Goal: Task Accomplishment & Management: Complete application form

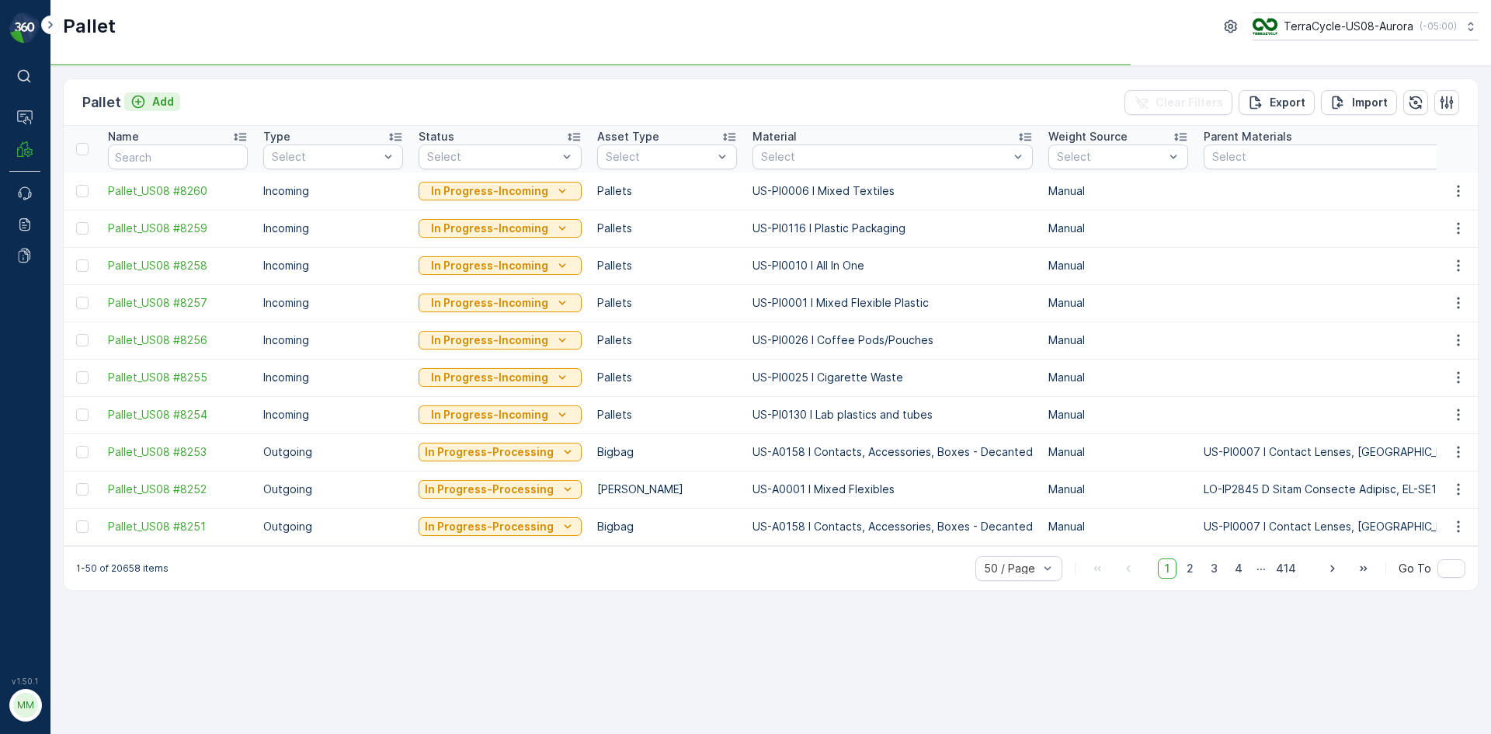
click at [159, 100] on p "Add" at bounding box center [163, 102] width 22 height 16
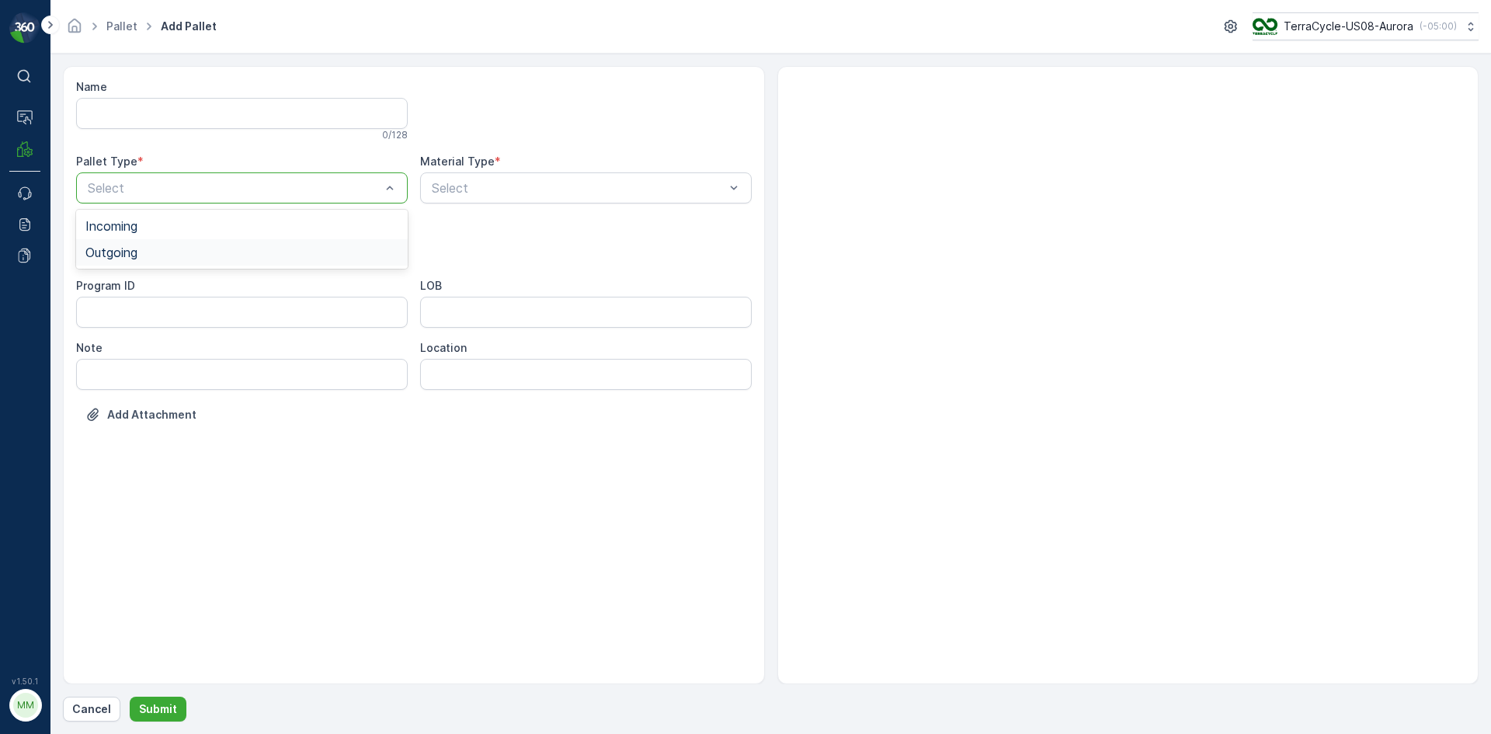
click at [190, 256] on div "Outgoing" at bounding box center [241, 252] width 313 height 14
click at [144, 363] on div "Bigbag" at bounding box center [241, 367] width 313 height 14
type input "0155"
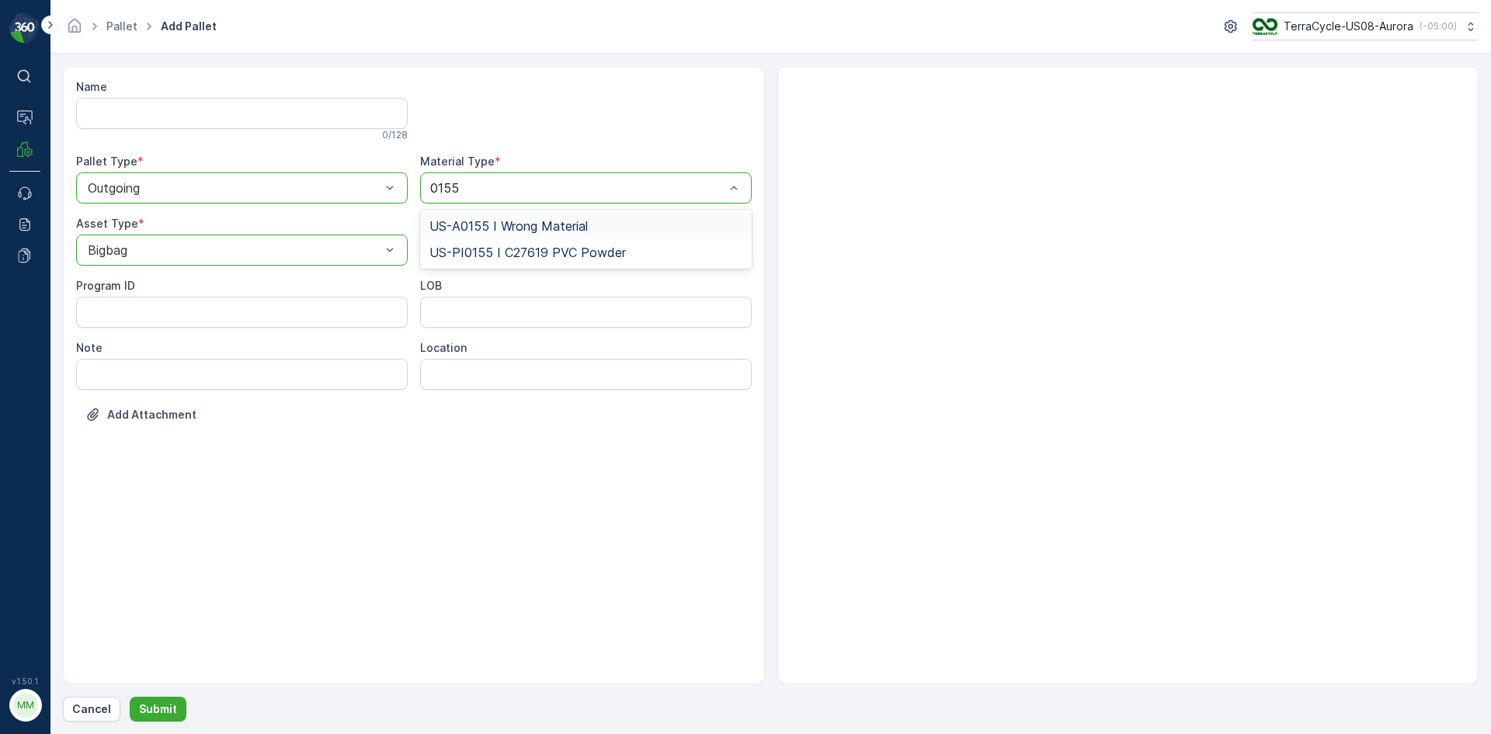
click at [558, 227] on span "US-A0155 I Wrong Material" at bounding box center [508, 226] width 158 height 14
click at [173, 716] on button "Submit" at bounding box center [158, 709] width 57 height 25
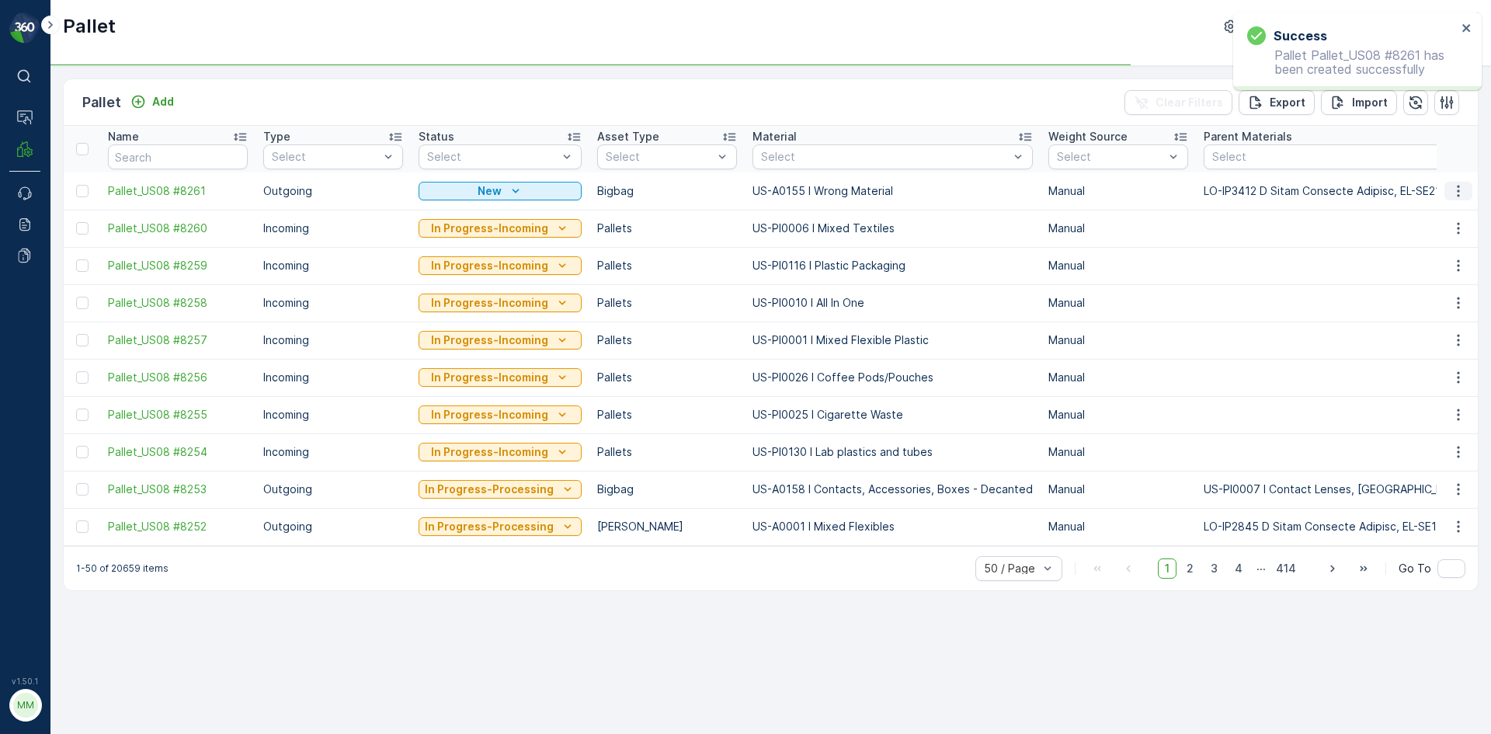
click at [1452, 185] on icon "button" at bounding box center [1459, 191] width 16 height 16
click at [1446, 298] on div "Print QR" at bounding box center [1440, 301] width 103 height 22
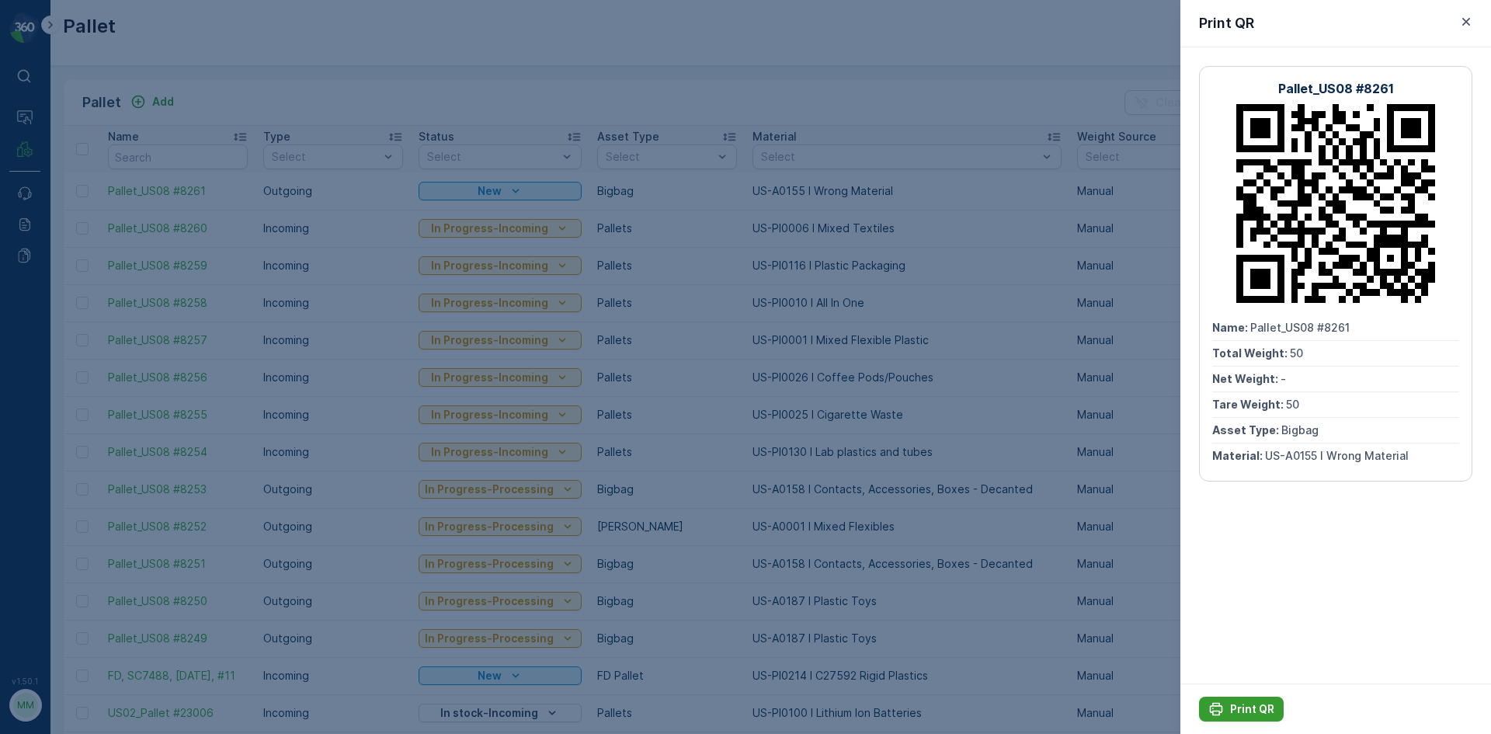
click at [1261, 709] on p "Print QR" at bounding box center [1252, 709] width 44 height 16
click at [1144, 634] on div at bounding box center [745, 367] width 1491 height 734
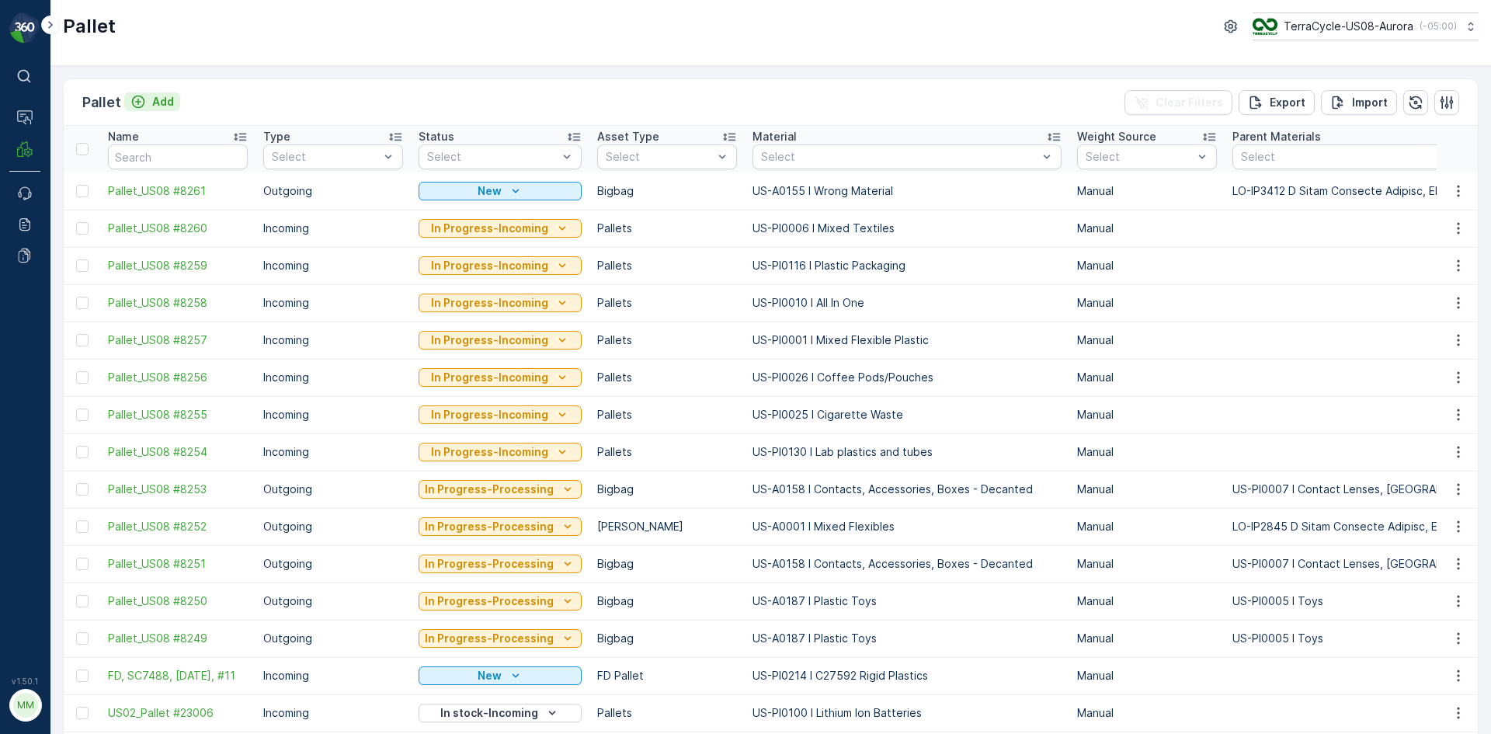
click at [173, 97] on button "Add" at bounding box center [152, 101] width 56 height 19
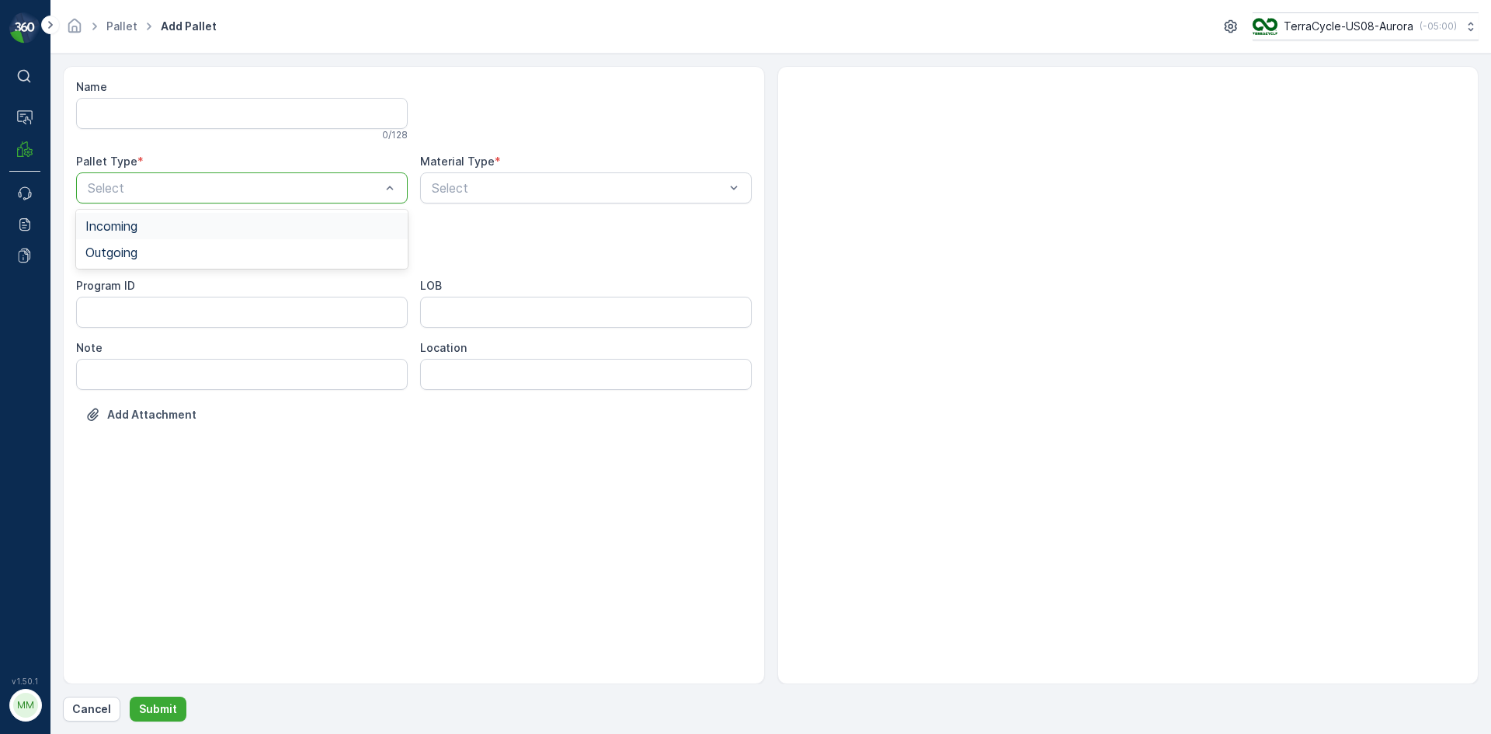
click at [189, 201] on div "Select" at bounding box center [242, 187] width 332 height 31
click at [178, 260] on div "Outgoing" at bounding box center [242, 252] width 332 height 26
click at [123, 366] on span "Bigbag" at bounding box center [105, 367] width 40 height 14
click at [634, 198] on div "Select" at bounding box center [586, 187] width 332 height 31
type input "0155"
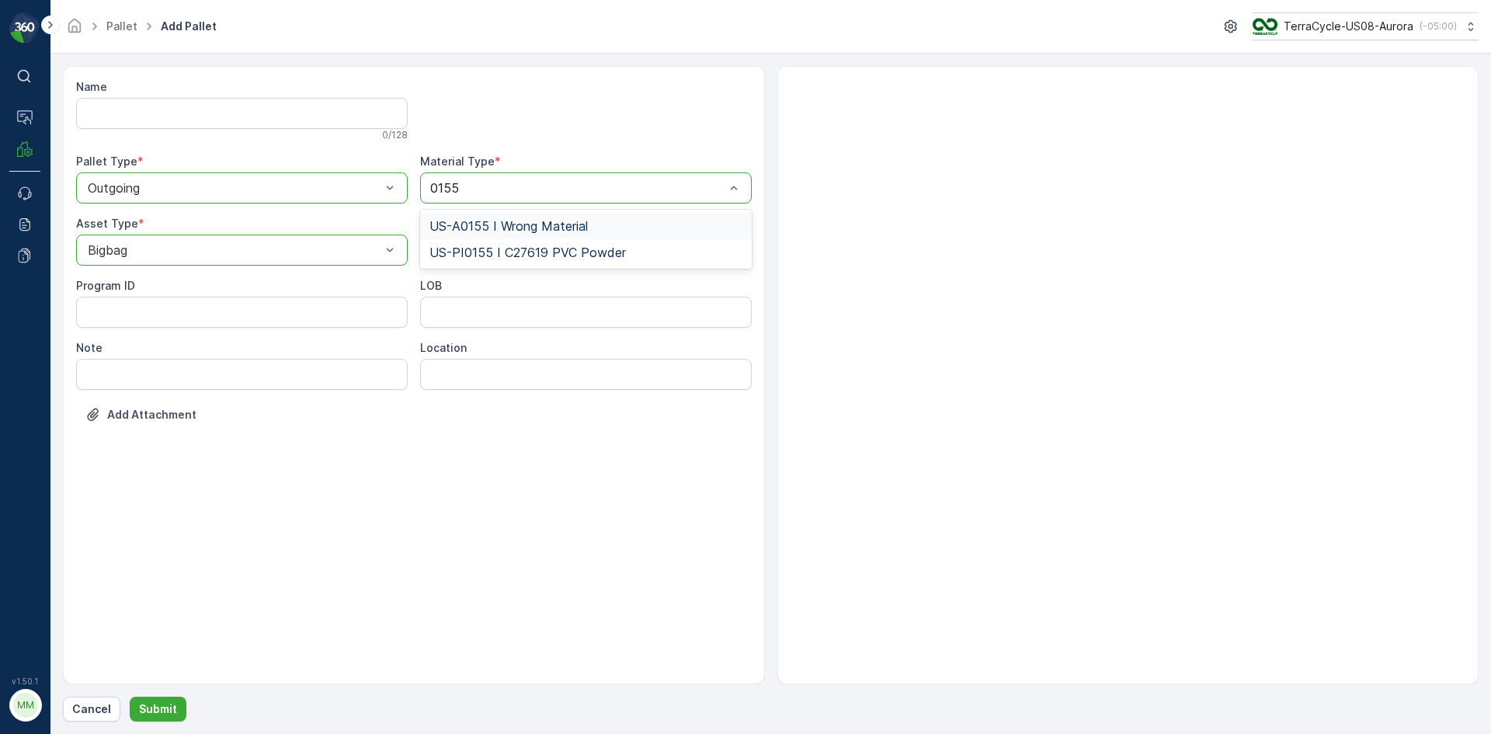
click at [547, 228] on span "US-A0155 I Wrong Material" at bounding box center [508, 226] width 158 height 14
click at [162, 702] on p "Submit" at bounding box center [158, 709] width 38 height 16
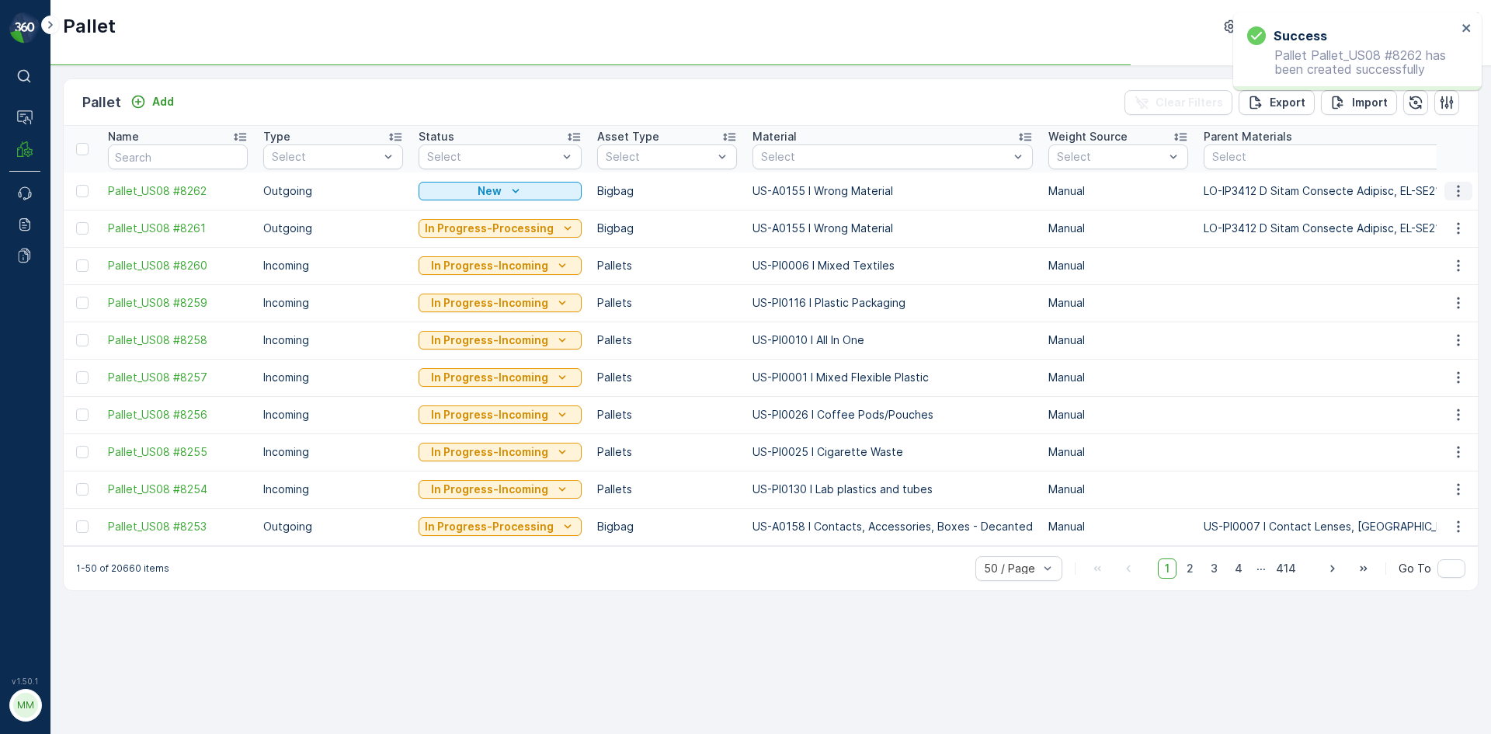
click at [1460, 186] on icon "button" at bounding box center [1459, 191] width 16 height 16
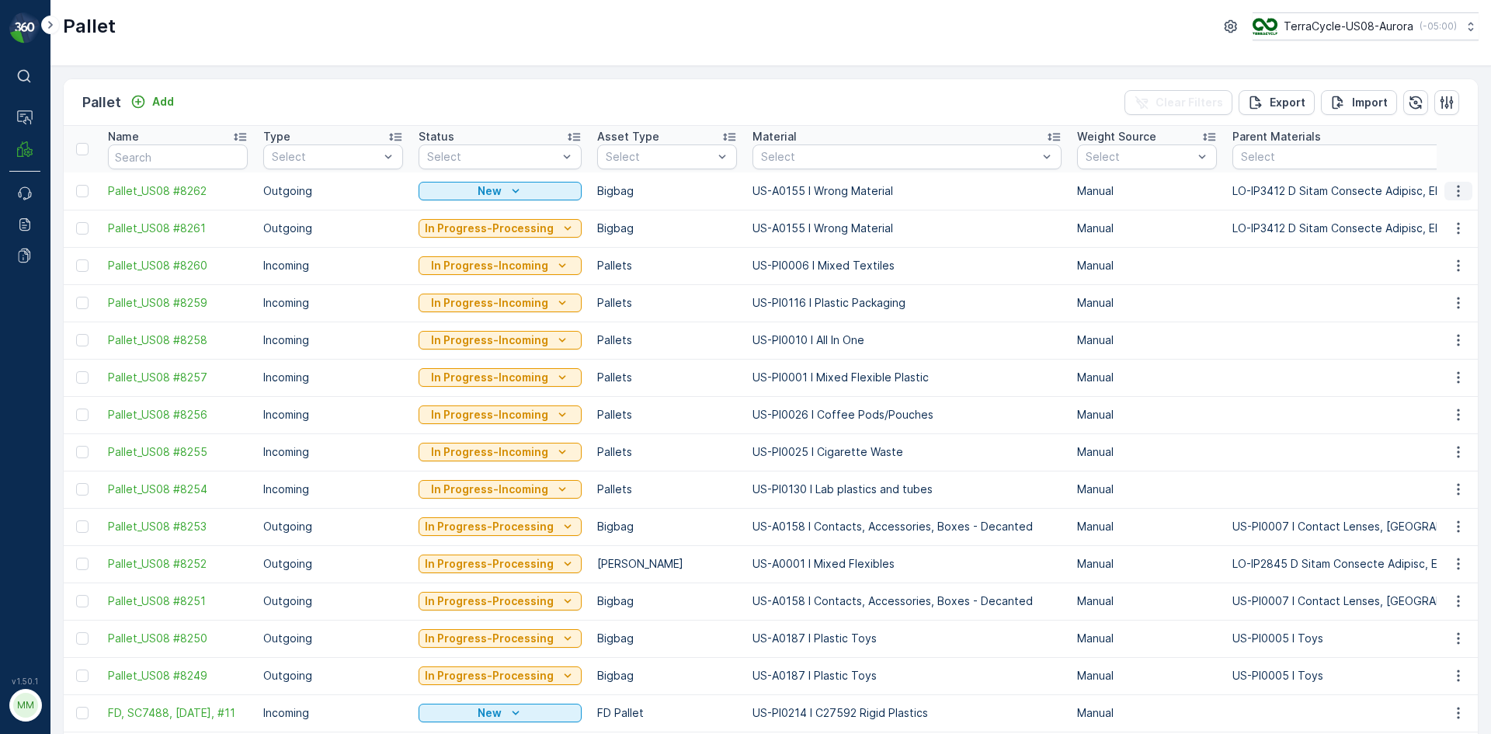
click at [1457, 193] on icon "button" at bounding box center [1459, 191] width 16 height 16
click at [1410, 290] on div "Print QR" at bounding box center [1440, 301] width 103 height 22
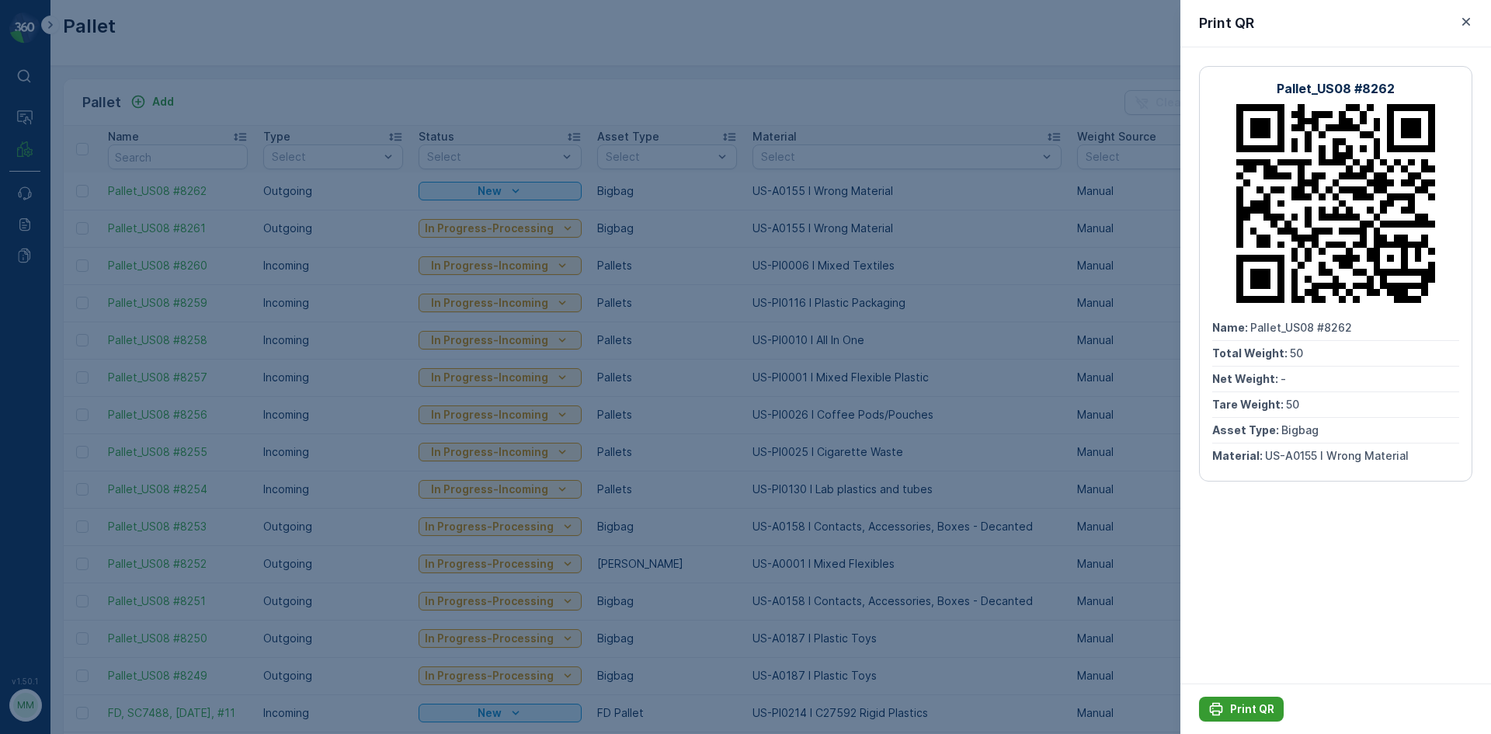
click at [1258, 716] on button "Print QR" at bounding box center [1241, 709] width 85 height 25
click at [960, 553] on div at bounding box center [745, 367] width 1491 height 734
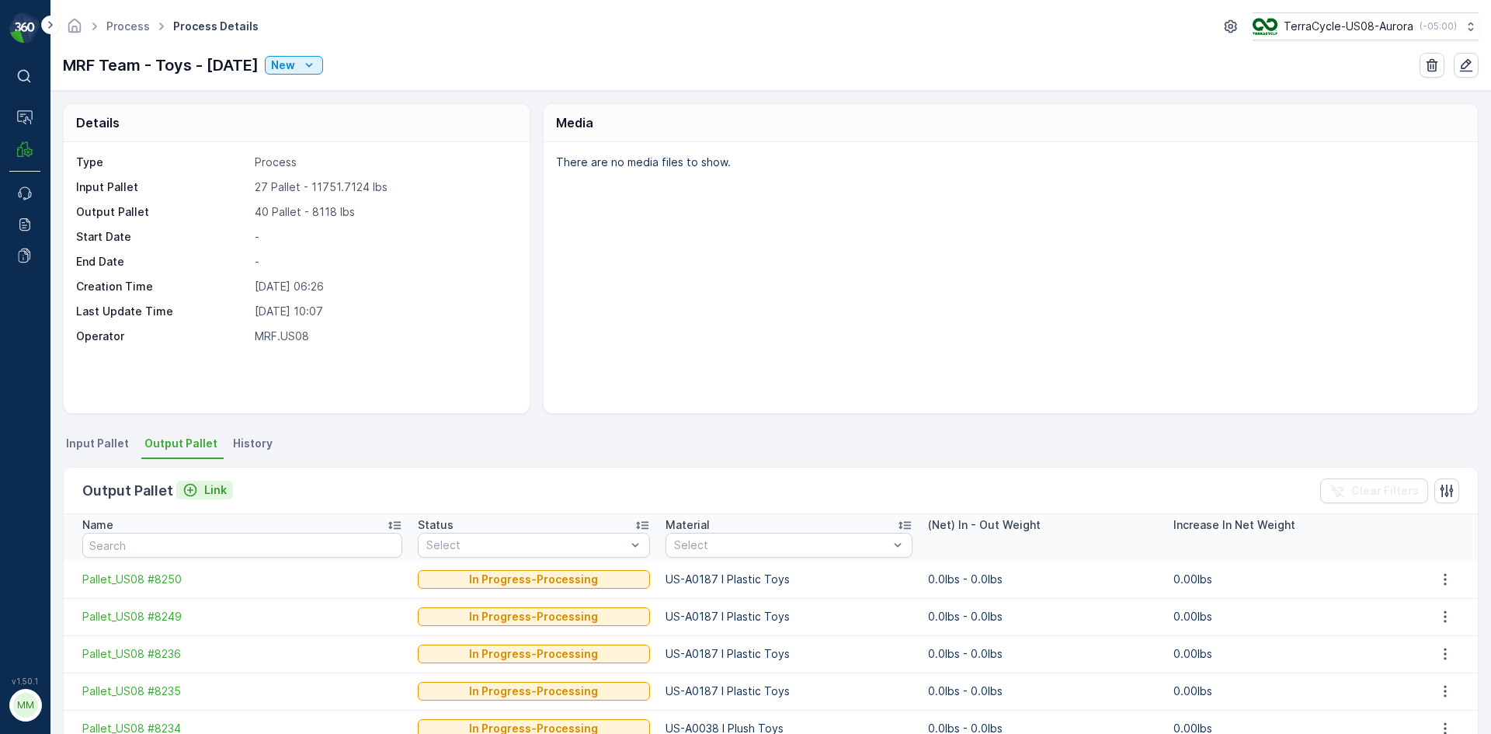
click at [220, 481] on button "Link" at bounding box center [204, 490] width 57 height 19
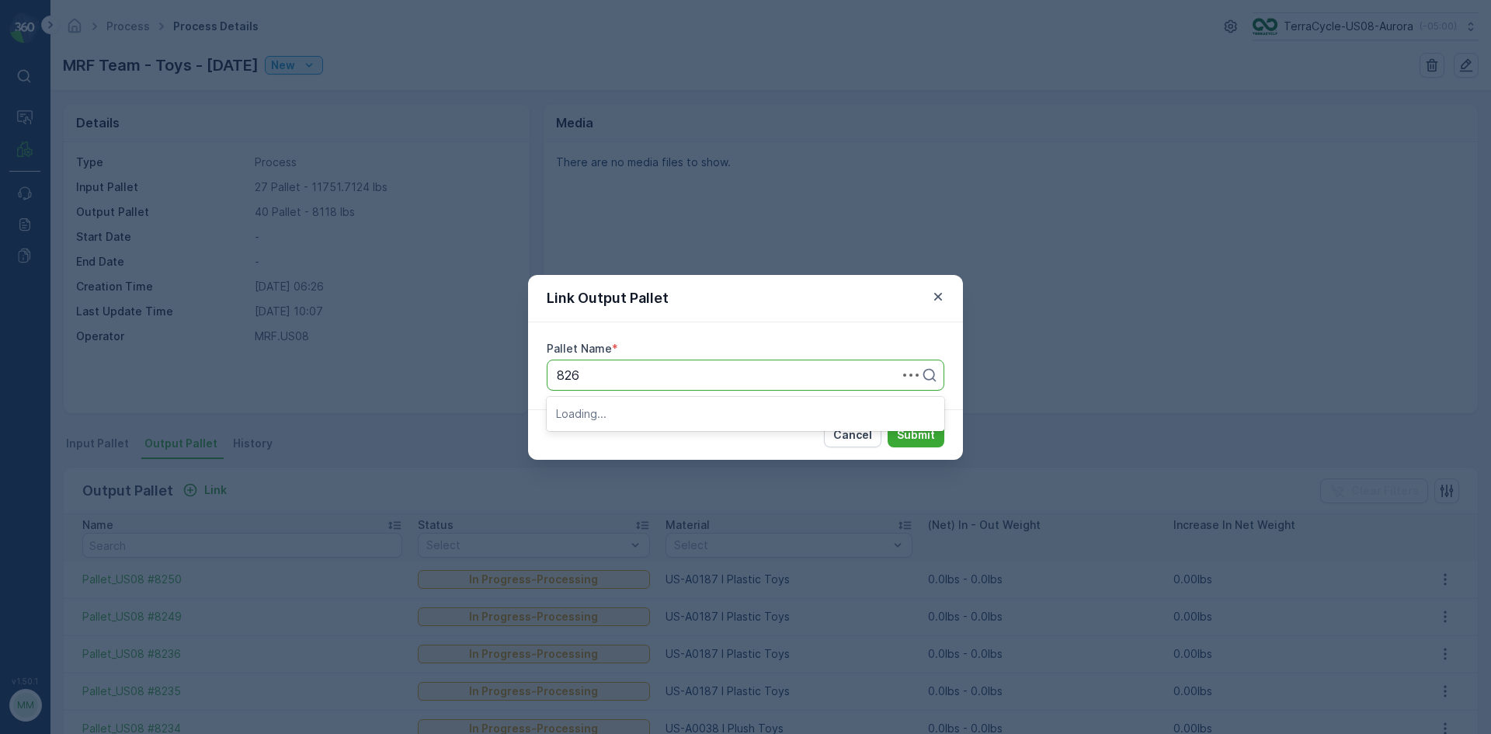
type input "8261"
click at [888, 422] on button "Submit" at bounding box center [916, 434] width 57 height 25
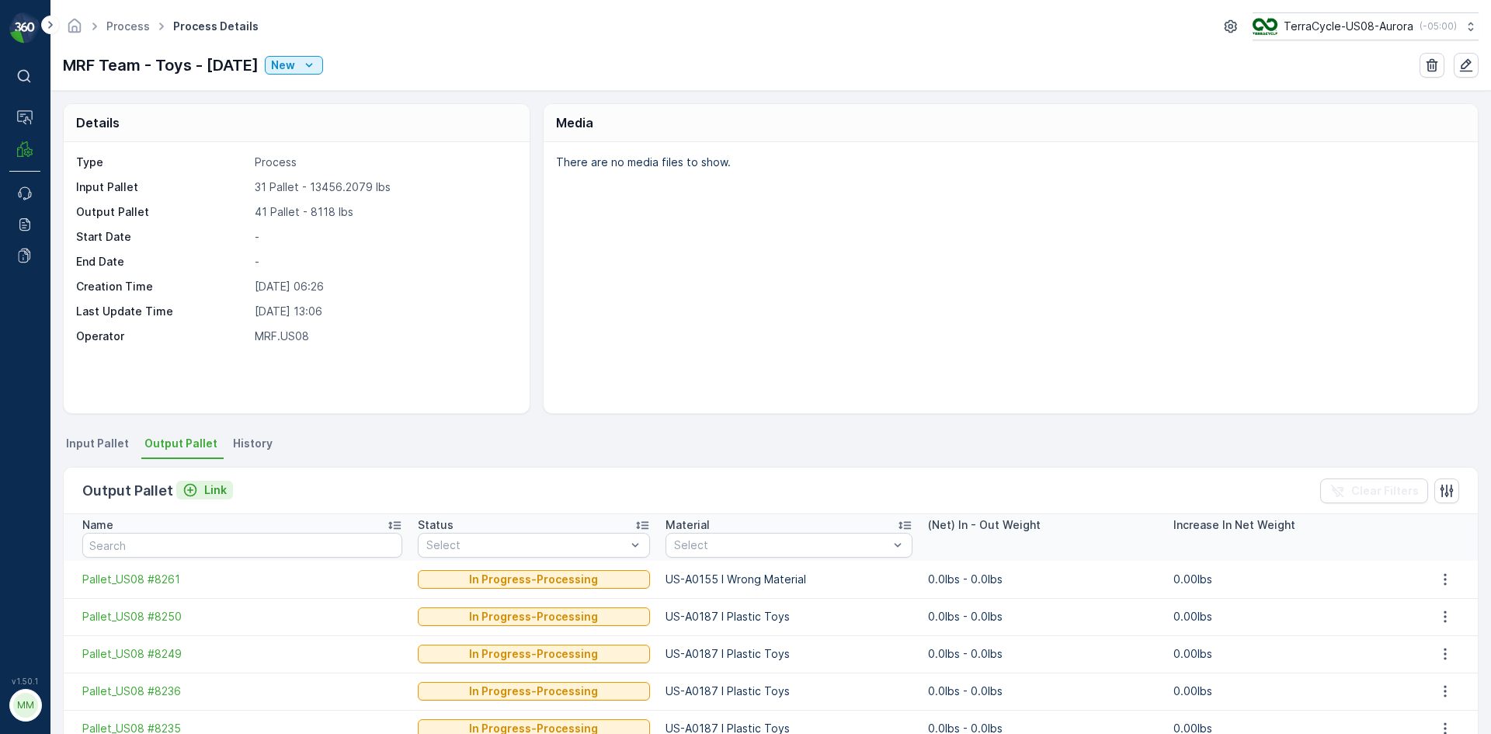
click at [216, 487] on p "Link" at bounding box center [215, 490] width 23 height 16
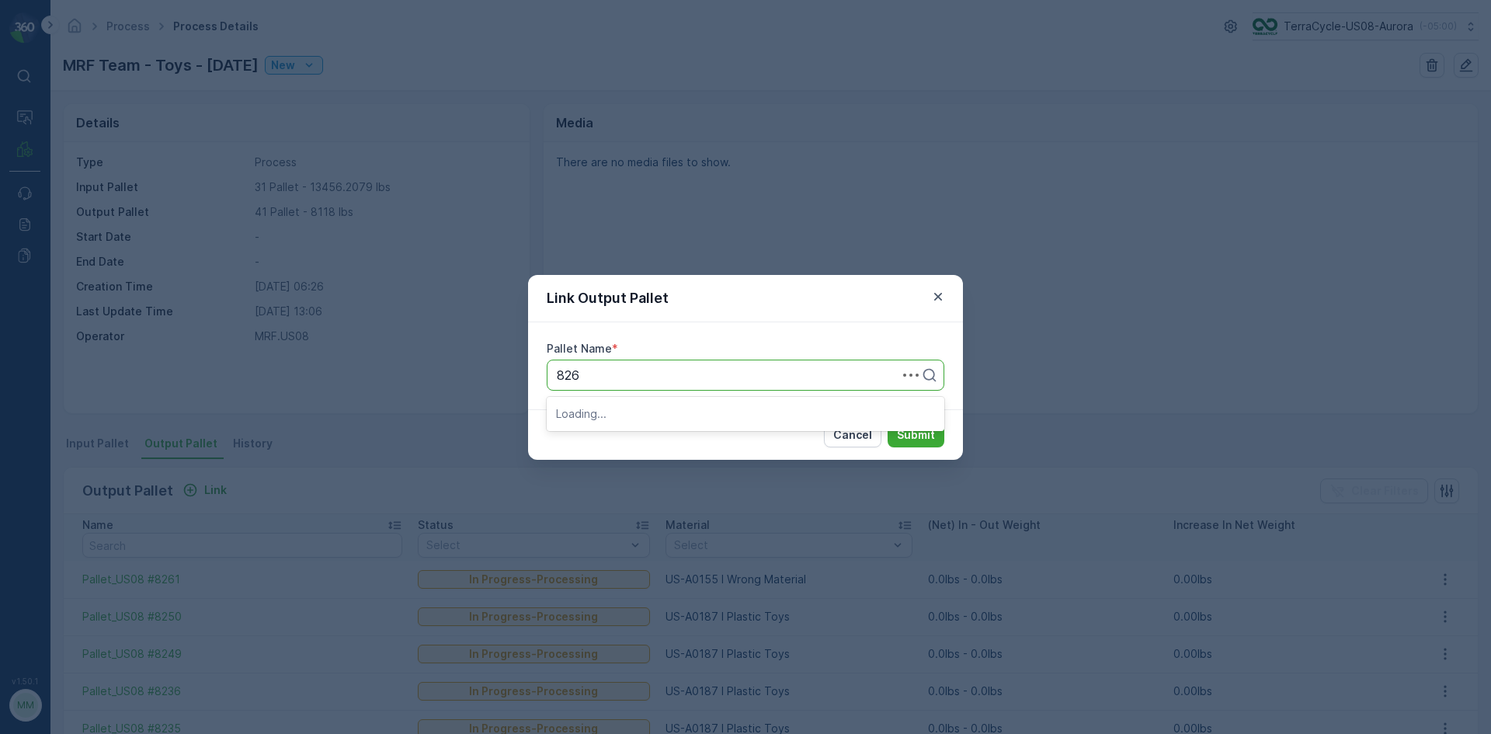
type input "8262"
click at [645, 415] on div "Pallet #28262" at bounding box center [745, 413] width 379 height 14
click at [645, 415] on div "Cancel Submit" at bounding box center [745, 434] width 435 height 50
click at [652, 363] on div "Pallet #28262" at bounding box center [746, 375] width 398 height 31
type input "8262"
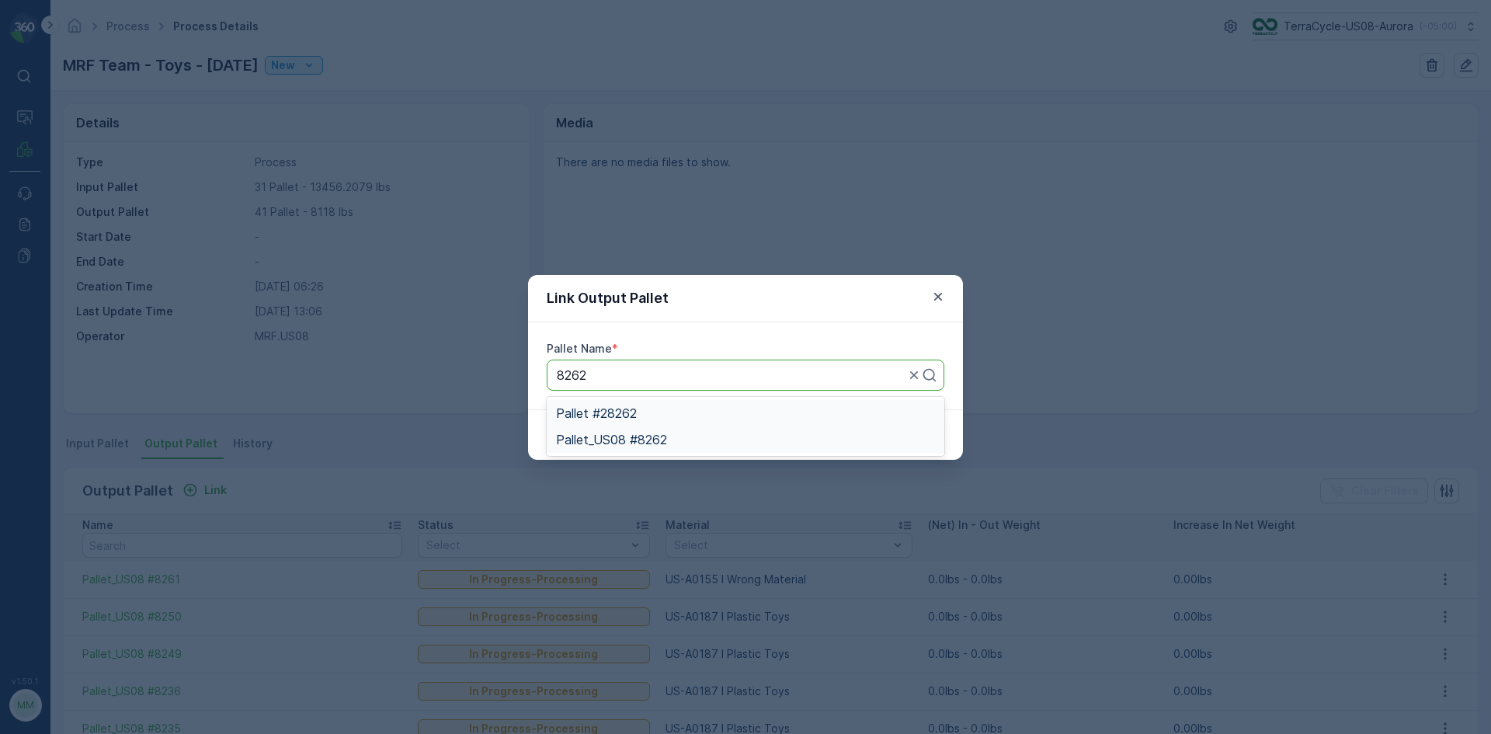
click at [683, 434] on div "Pallet_US08 #8262" at bounding box center [745, 440] width 379 height 14
click at [899, 430] on p "Submit" at bounding box center [916, 435] width 38 height 16
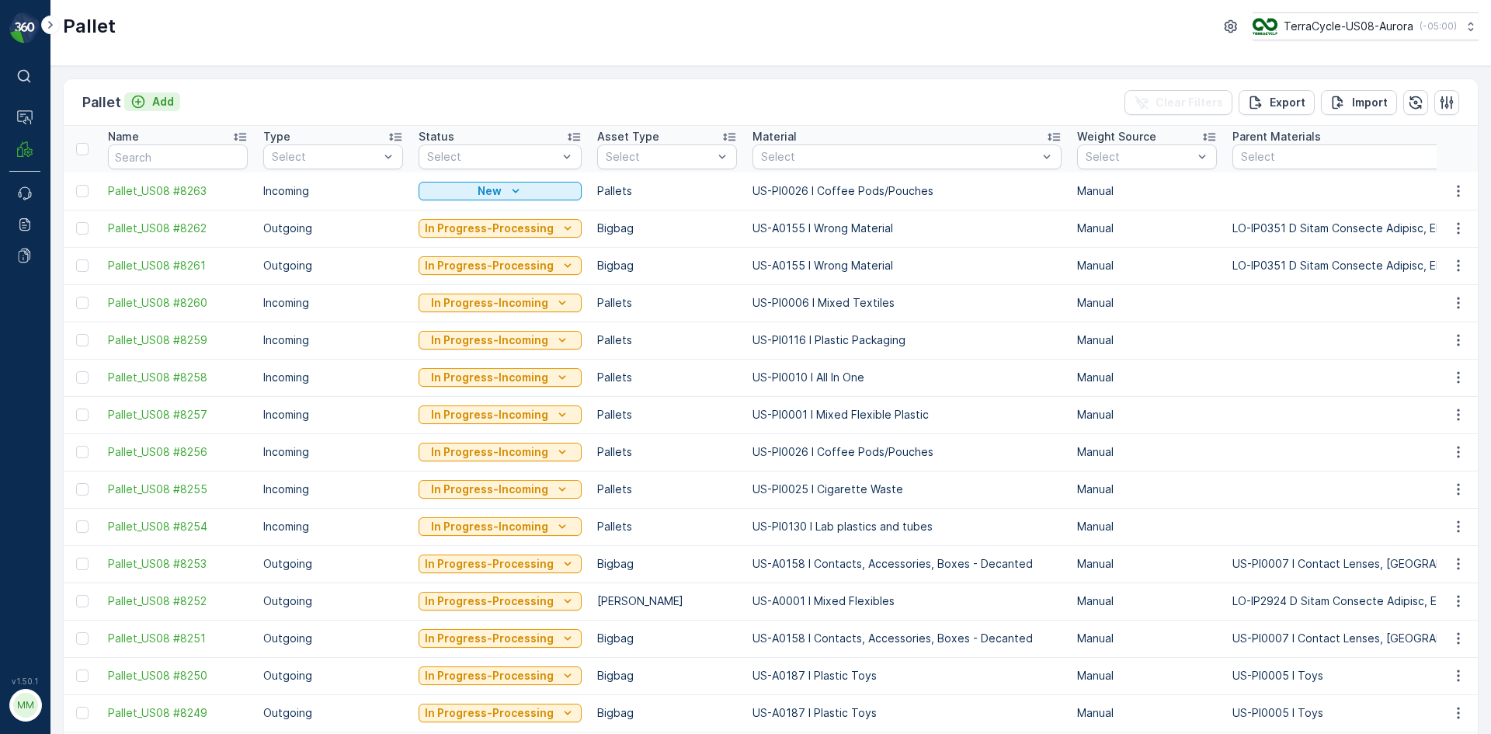
click at [166, 108] on p "Add" at bounding box center [163, 102] width 22 height 16
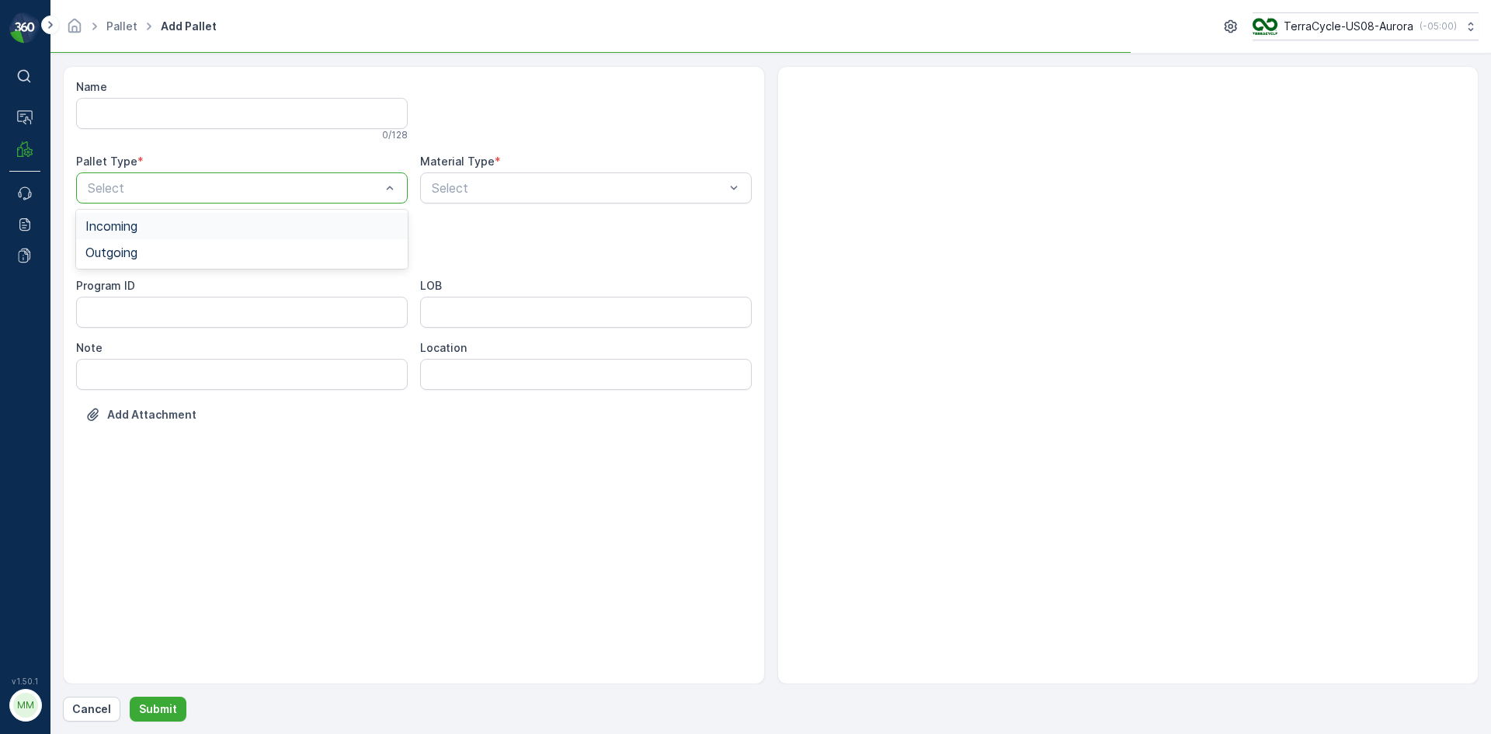
click at [231, 173] on div "Select" at bounding box center [242, 187] width 332 height 31
click at [228, 246] on div "Outgoing" at bounding box center [241, 252] width 313 height 14
click at [186, 360] on div "Bigbag" at bounding box center [242, 367] width 332 height 26
click at [574, 178] on div "Select" at bounding box center [586, 187] width 332 height 31
type input "0187"
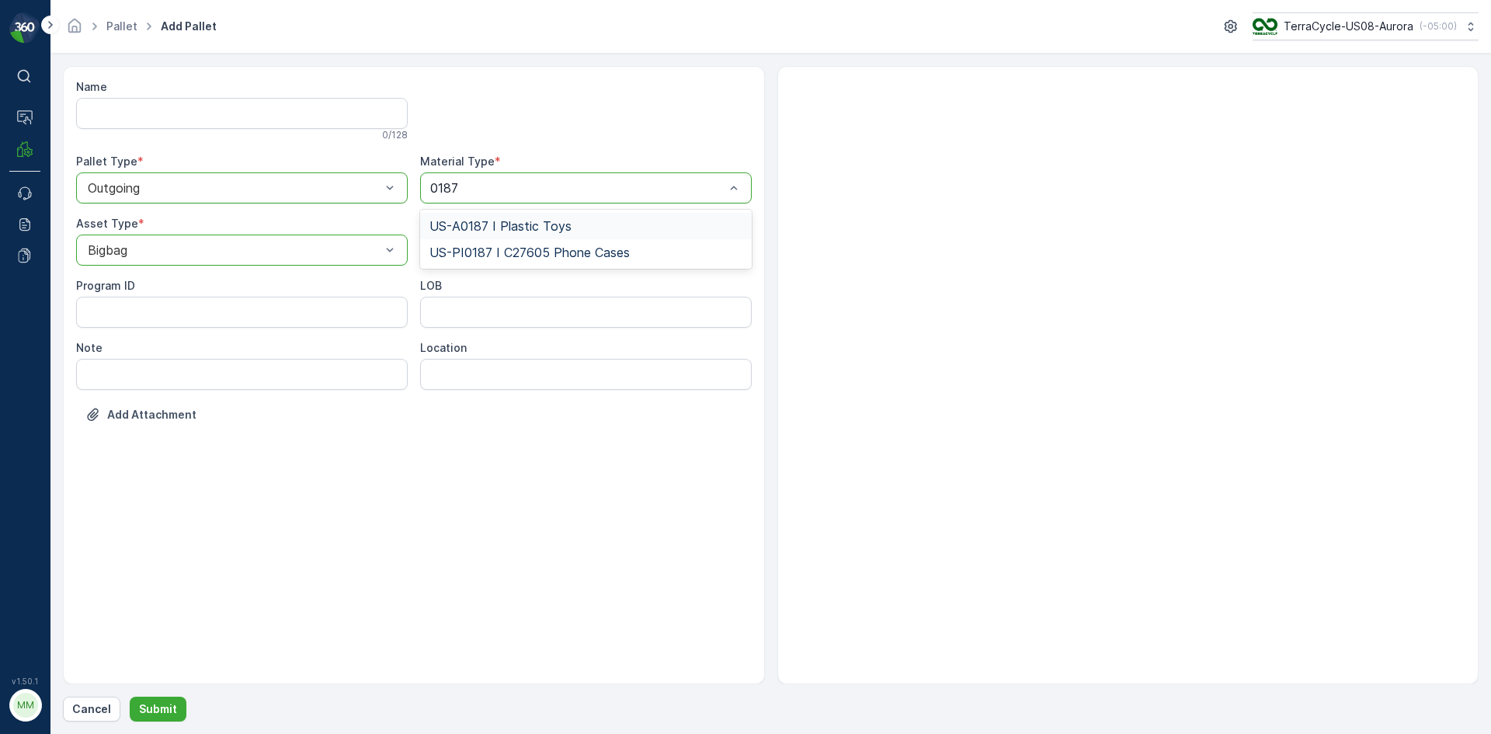
click at [589, 223] on div "US-A0187 I Plastic Toys" at bounding box center [585, 226] width 313 height 14
click at [158, 707] on p "Submit" at bounding box center [158, 709] width 38 height 16
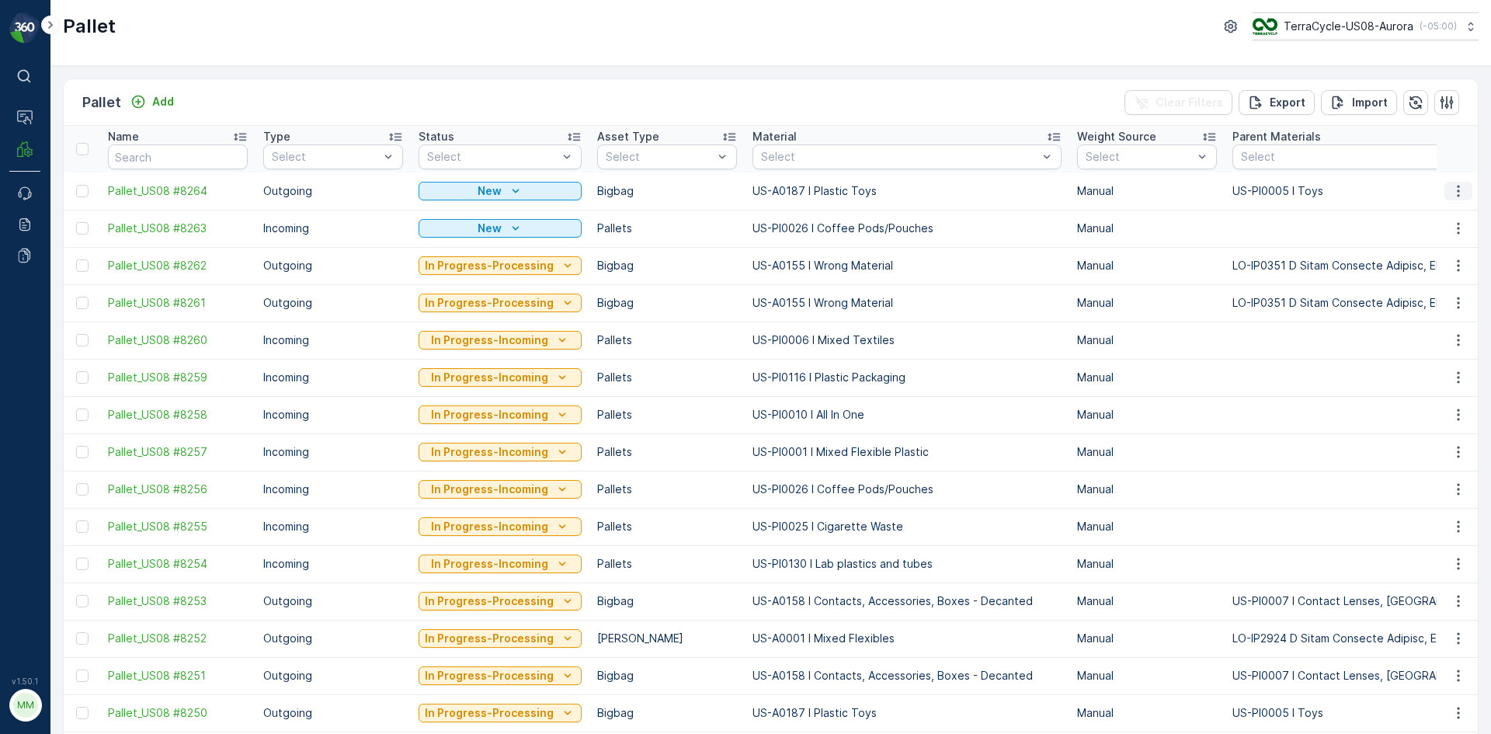
click at [1452, 193] on icon "button" at bounding box center [1459, 191] width 16 height 16
click at [1420, 298] on span "Print QR" at bounding box center [1416, 302] width 43 height 16
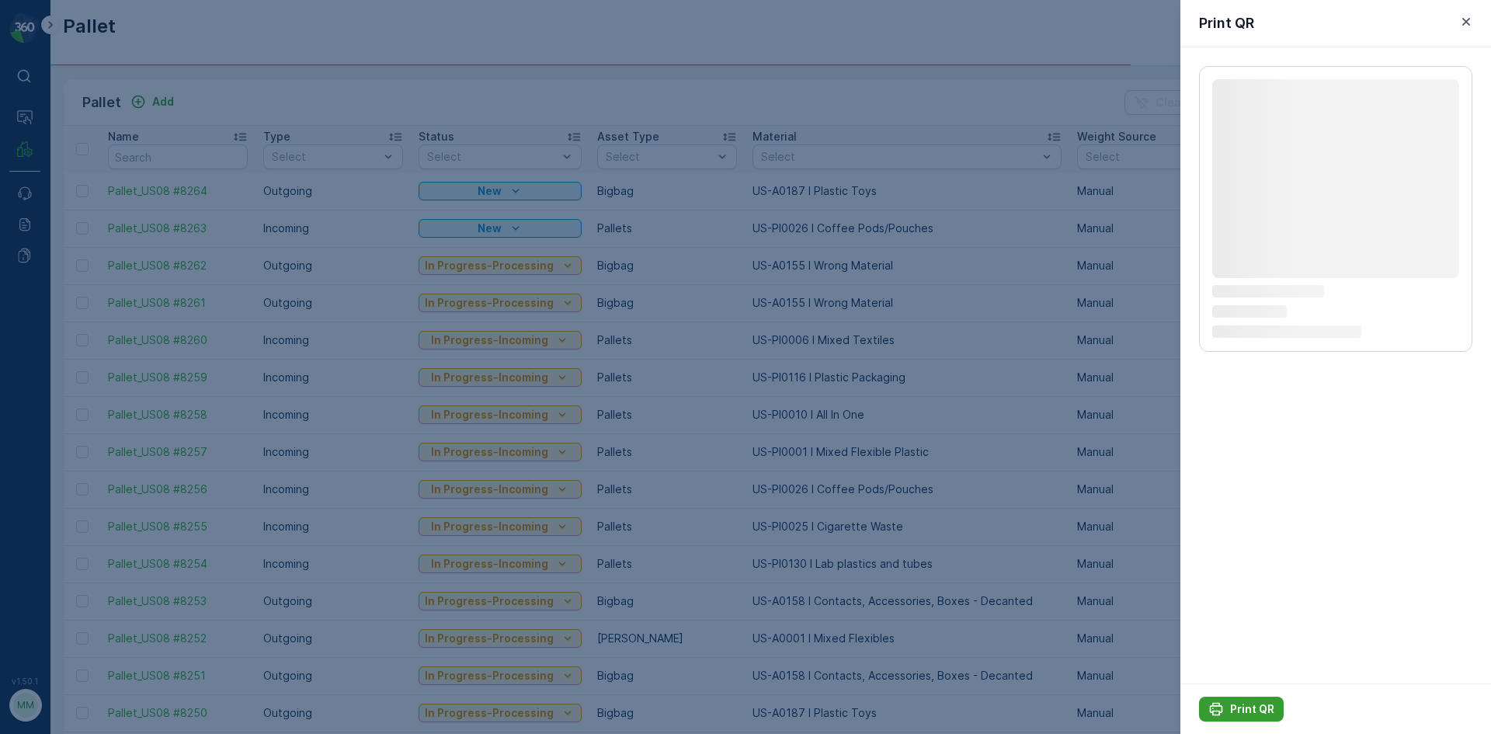
click at [1226, 706] on div "Print QR" at bounding box center [1241, 709] width 66 height 16
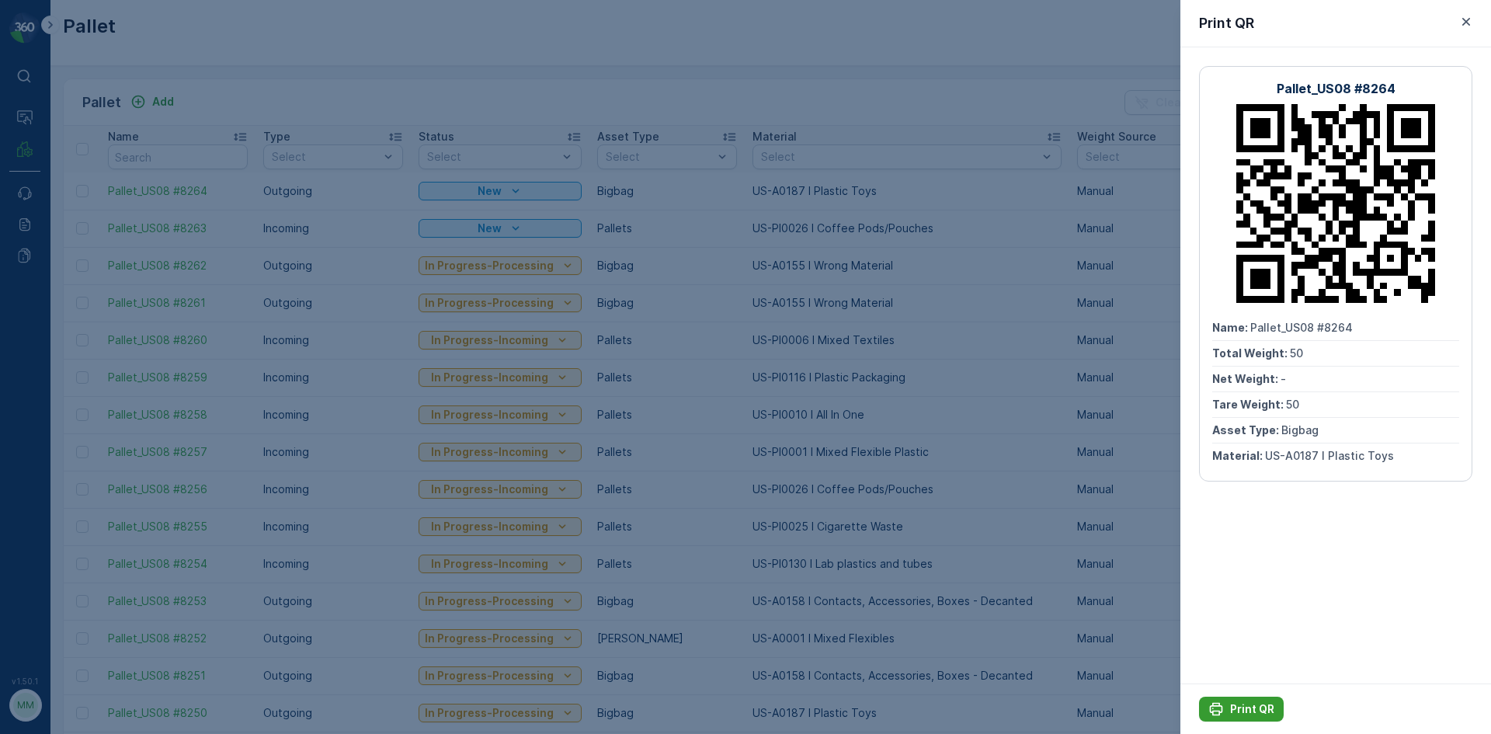
click at [1220, 708] on icon "Print QR" at bounding box center [1216, 709] width 16 height 16
click at [1144, 633] on div at bounding box center [745, 367] width 1491 height 734
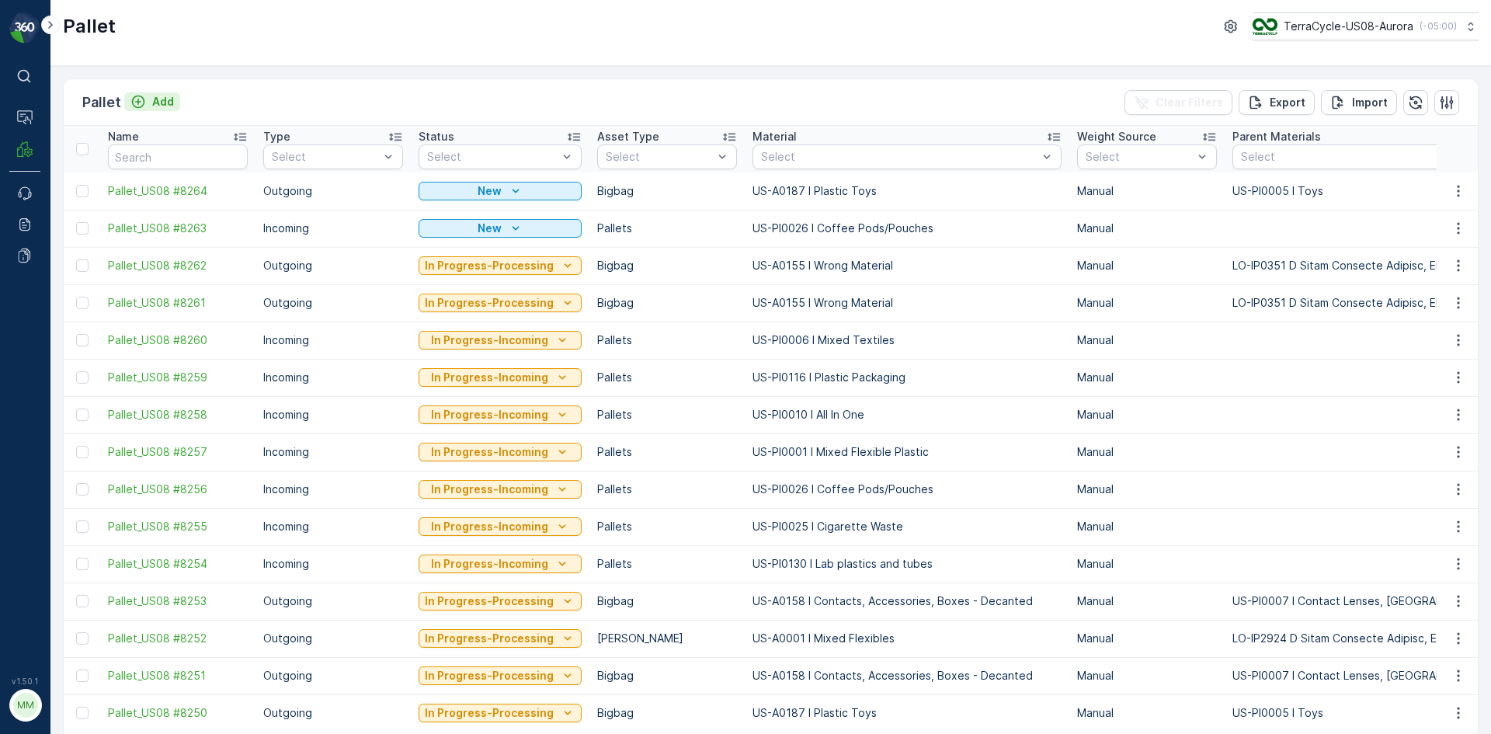
click at [161, 94] on p "Add" at bounding box center [163, 102] width 22 height 16
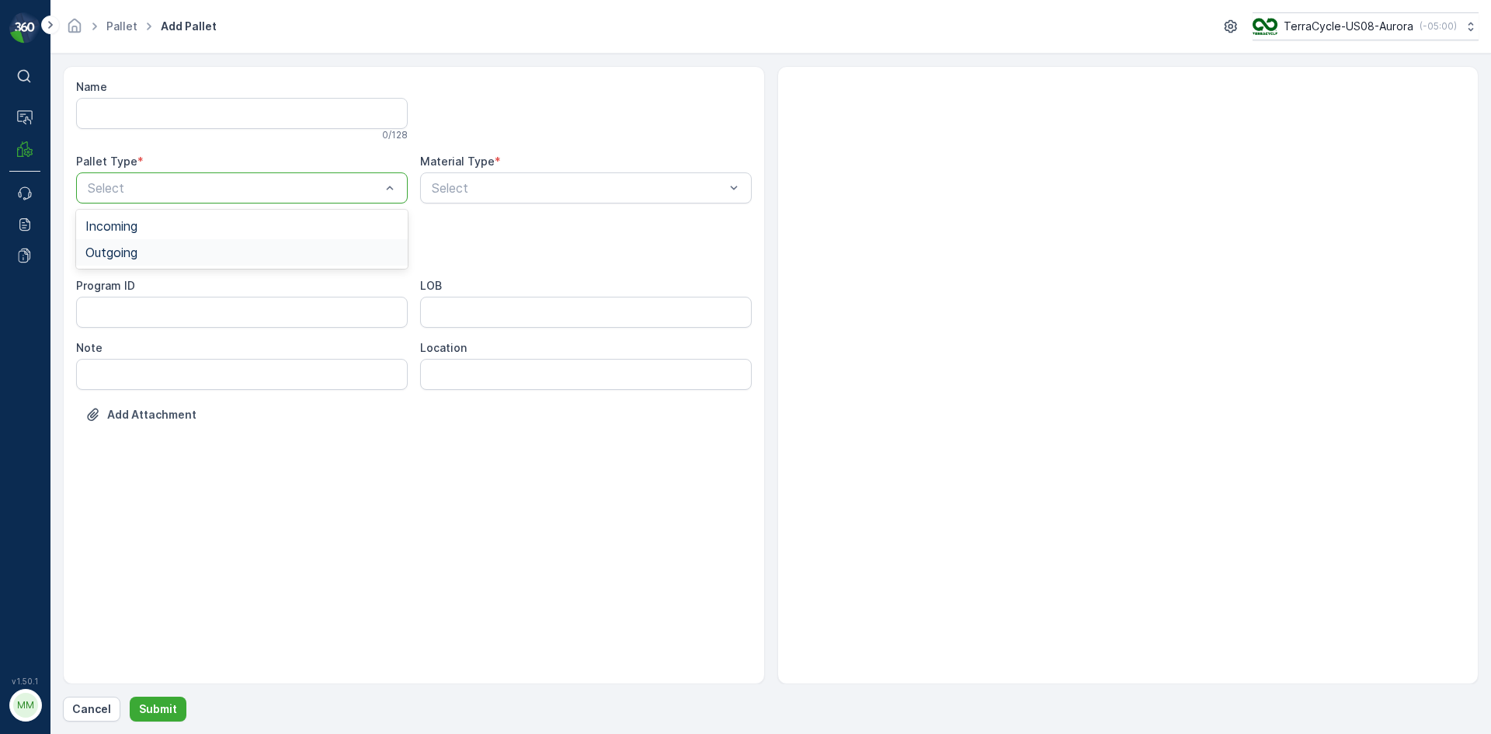
click at [134, 252] on span "Outgoing" at bounding box center [111, 252] width 52 height 14
click at [113, 363] on span "Bigbag" at bounding box center [105, 367] width 40 height 14
click at [452, 200] on div "Select" at bounding box center [586, 187] width 332 height 31
type input "0187"
click at [130, 697] on button "Submit" at bounding box center [158, 709] width 57 height 25
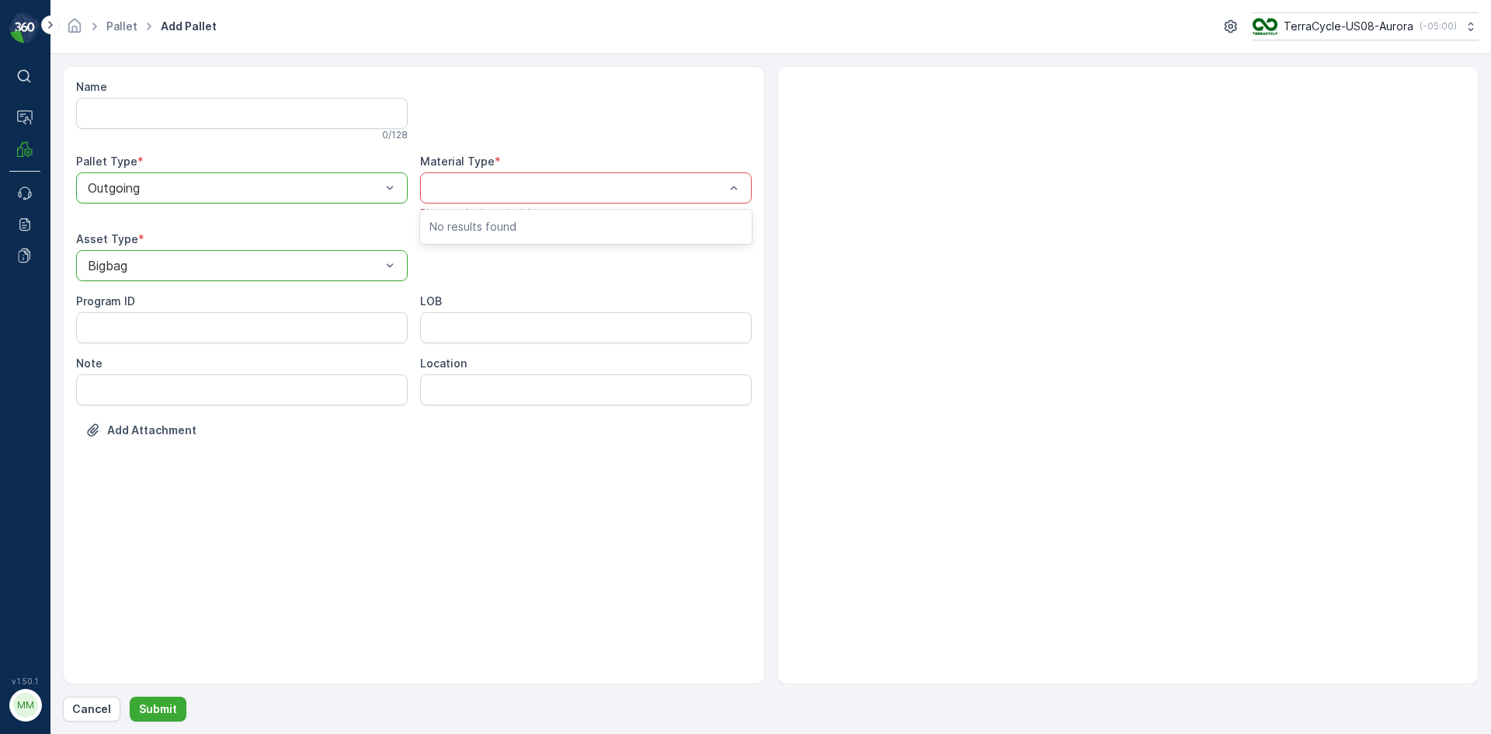
click at [494, 182] on div at bounding box center [578, 188] width 296 height 14
click at [489, 184] on div at bounding box center [578, 188] width 296 height 14
click at [537, 193] on div at bounding box center [578, 188] width 296 height 14
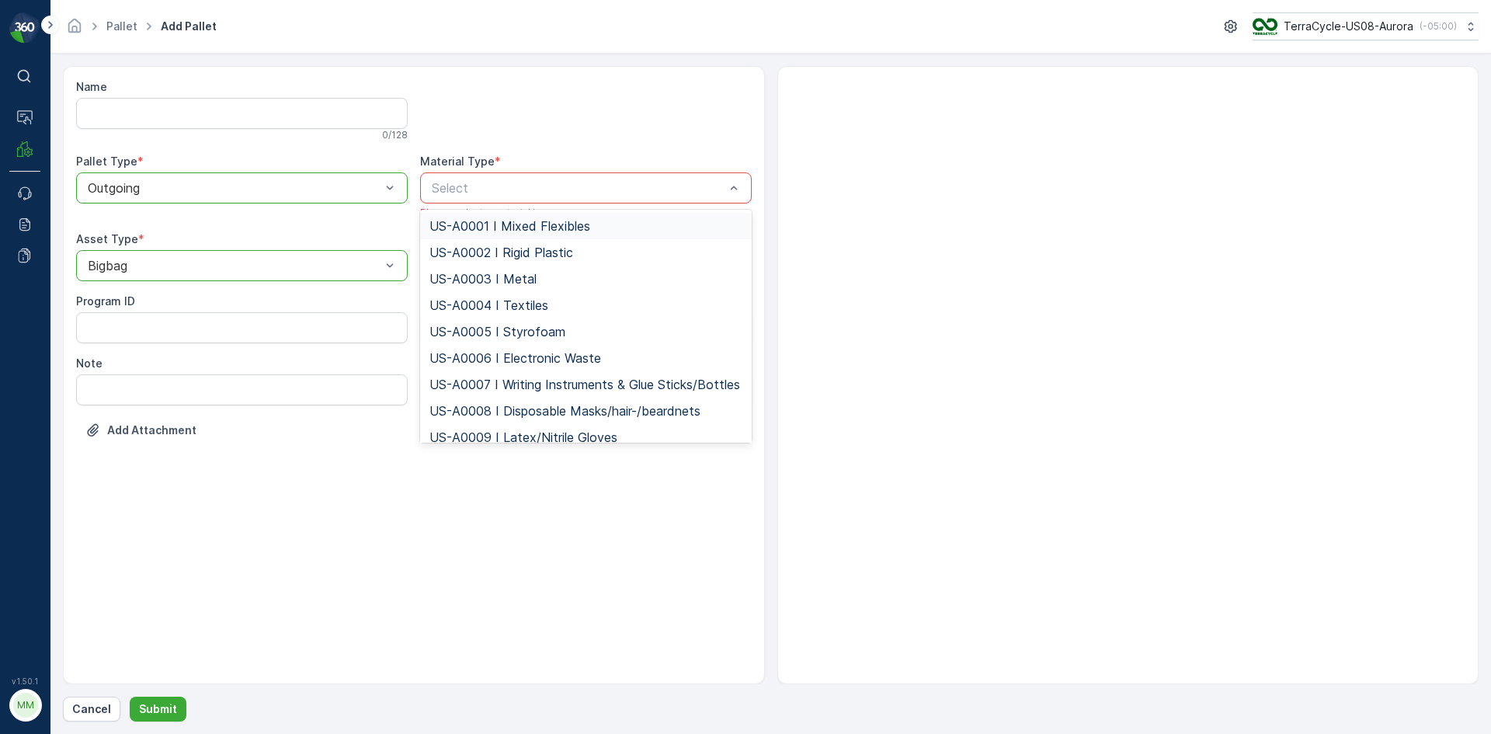
click at [537, 193] on div at bounding box center [578, 188] width 296 height 14
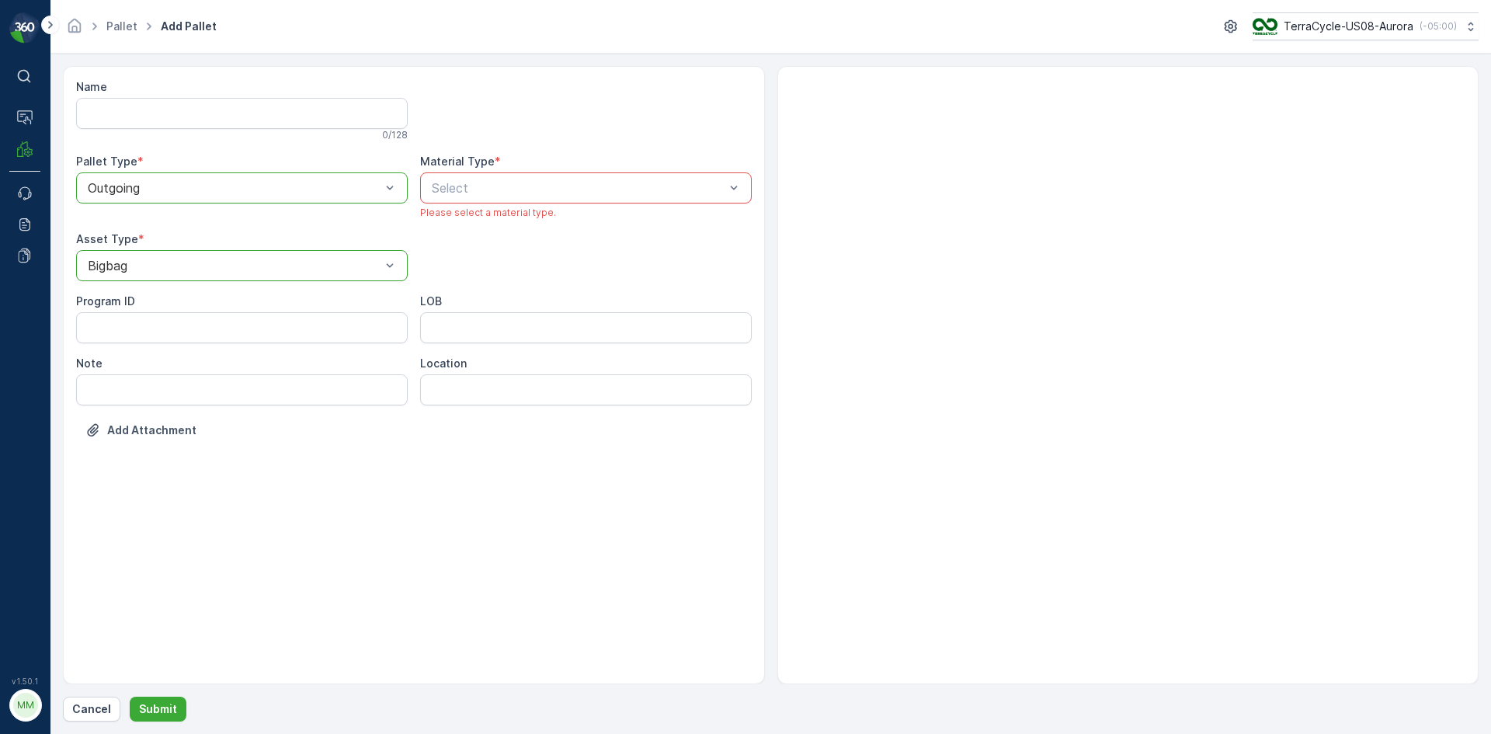
click at [589, 113] on div at bounding box center [586, 110] width 332 height 62
click at [528, 275] on div "Name 0 / 128 Pallet Type * option Outgoing, selected. Outgoing Material Type * …" at bounding box center [414, 270] width 676 height 382
click at [542, 155] on div "Material Type *" at bounding box center [586, 162] width 332 height 16
click at [544, 198] on div "Select" at bounding box center [586, 187] width 332 height 31
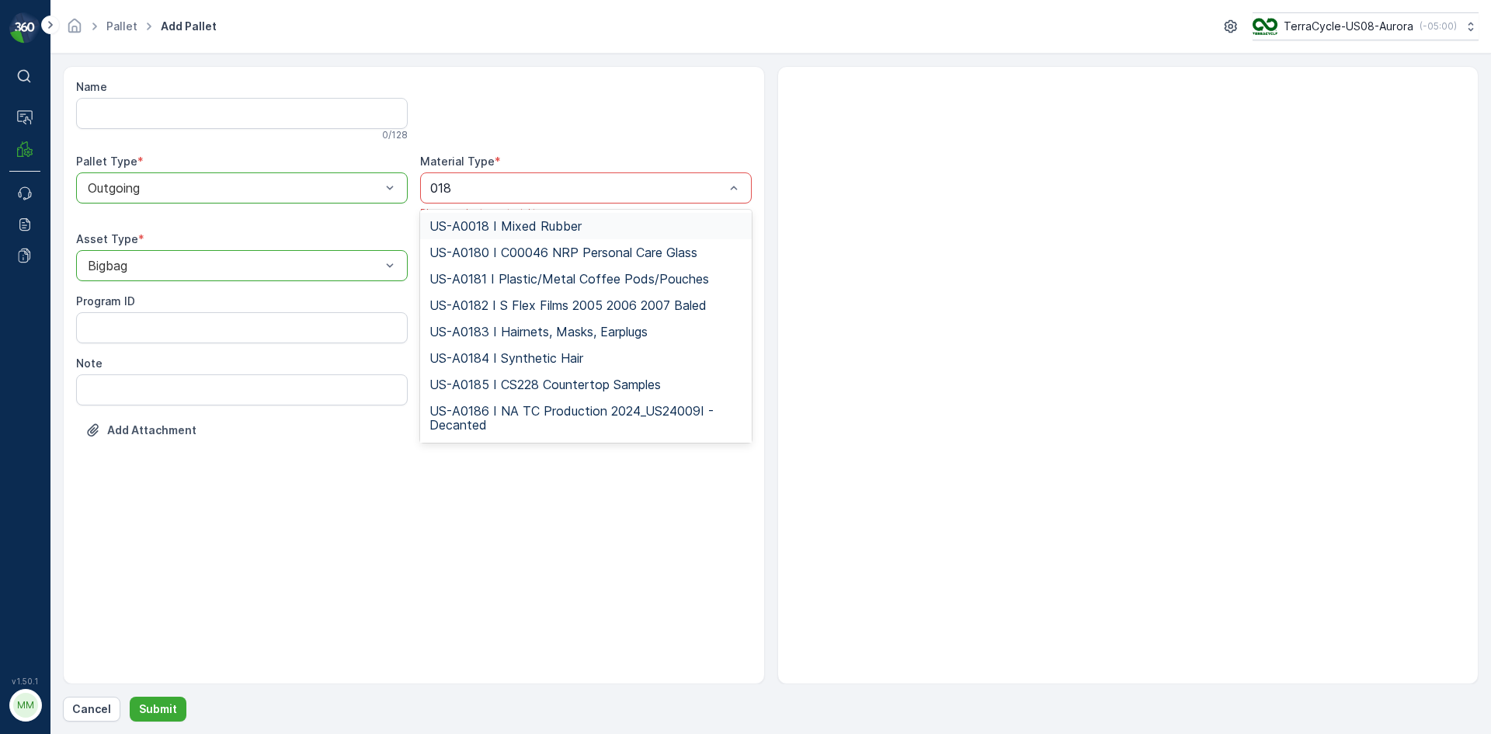
type input "0187"
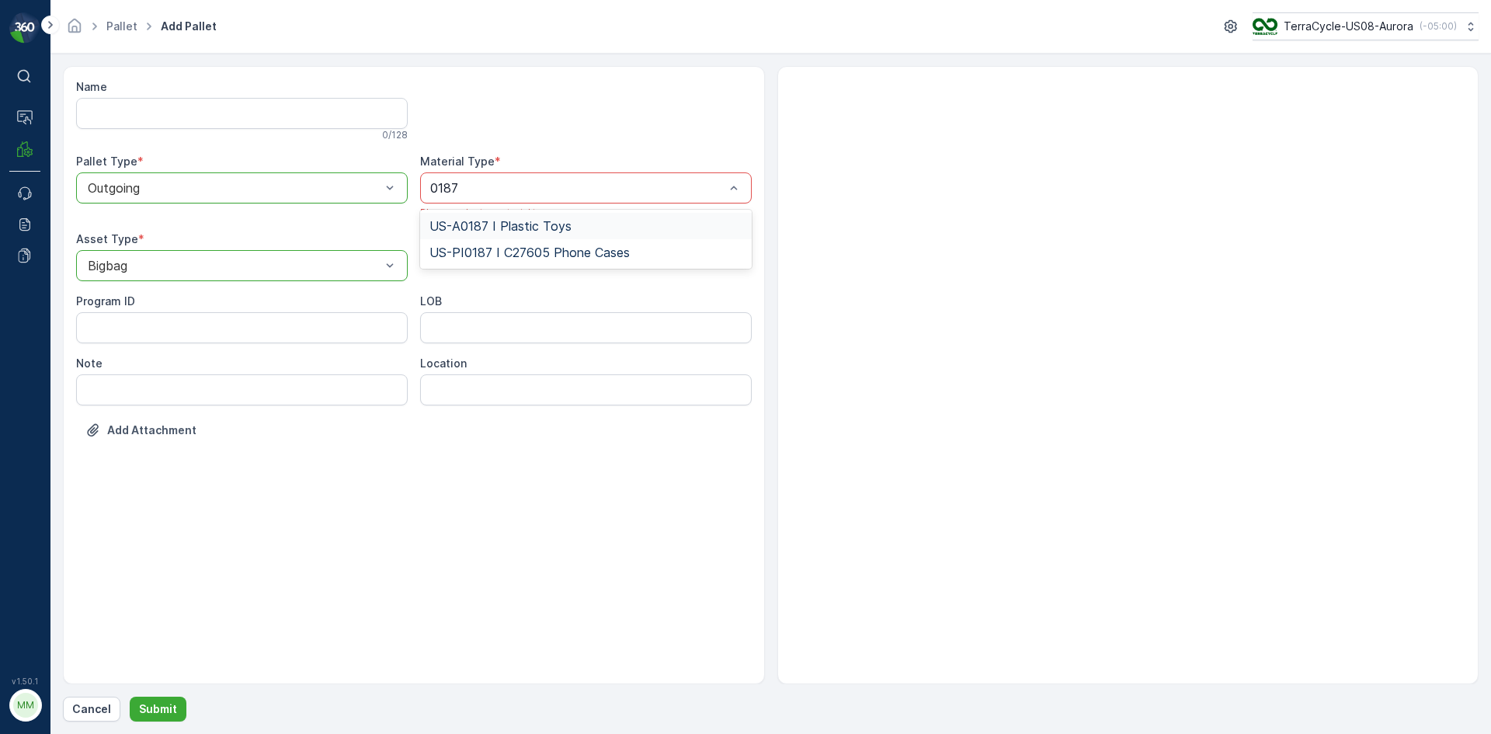
click at [582, 222] on div "US-A0187 I Plastic Toys" at bounding box center [585, 226] width 313 height 14
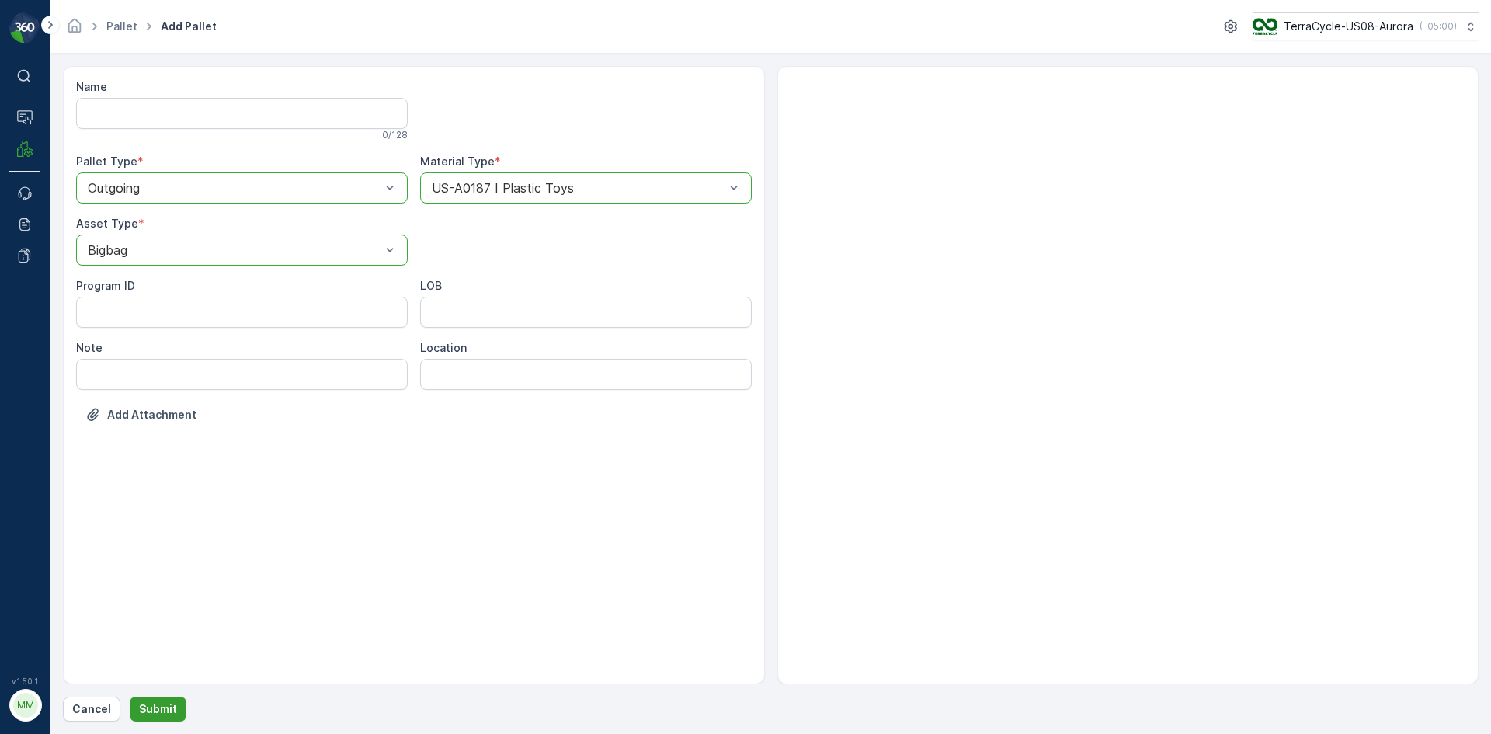
click at [179, 705] on button "Submit" at bounding box center [158, 709] width 57 height 25
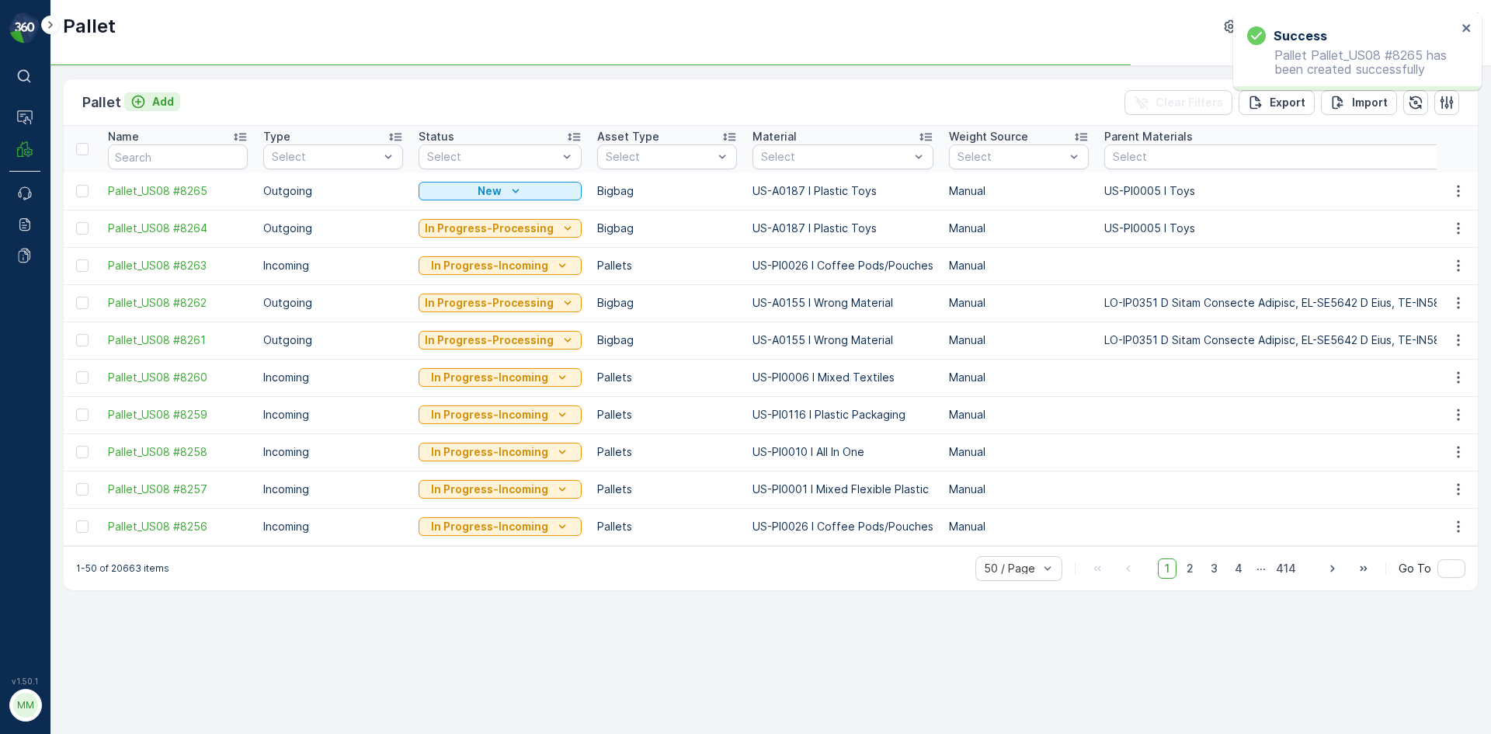
click at [169, 99] on p "Add" at bounding box center [163, 102] width 22 height 16
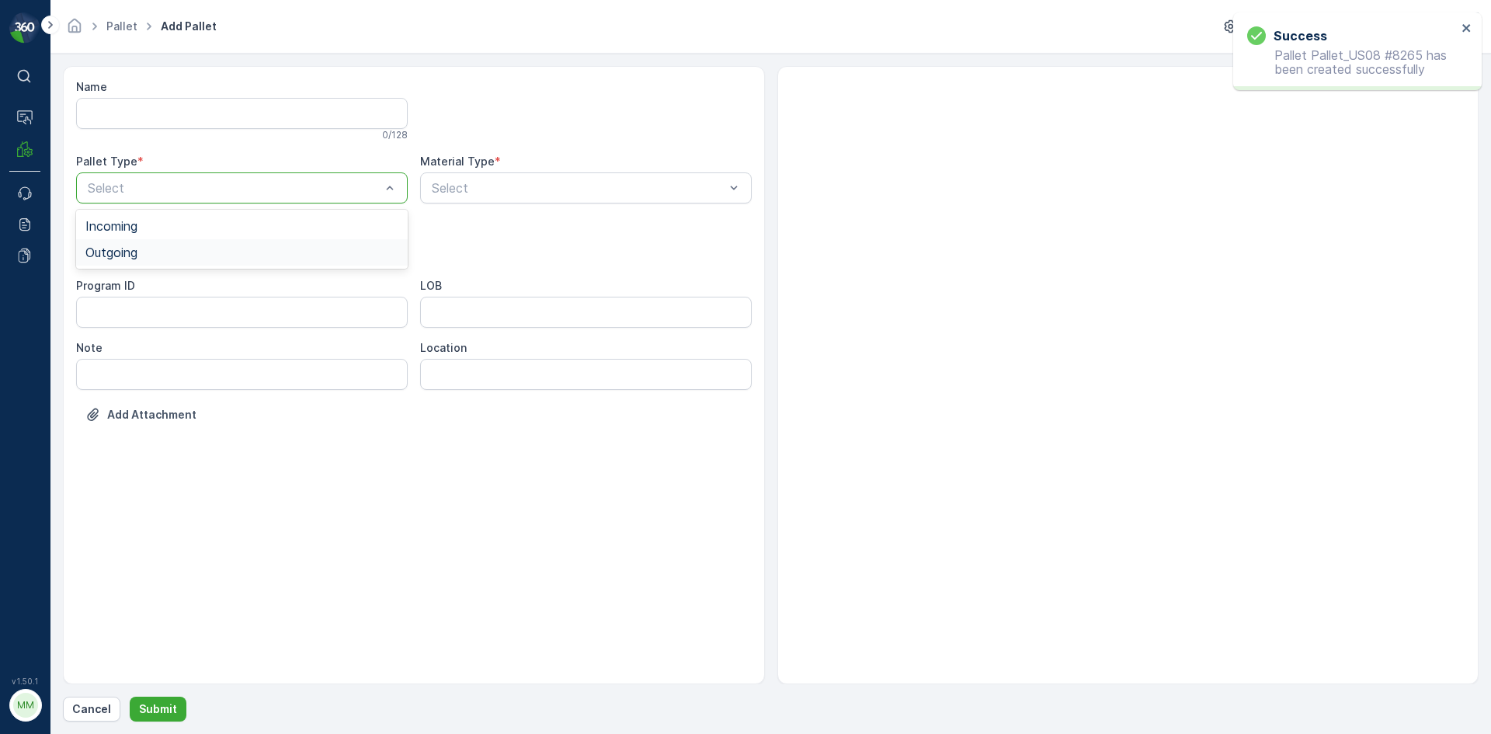
click at [151, 253] on div "Outgoing" at bounding box center [241, 252] width 313 height 14
click at [124, 368] on span "Bigbag" at bounding box center [105, 367] width 40 height 14
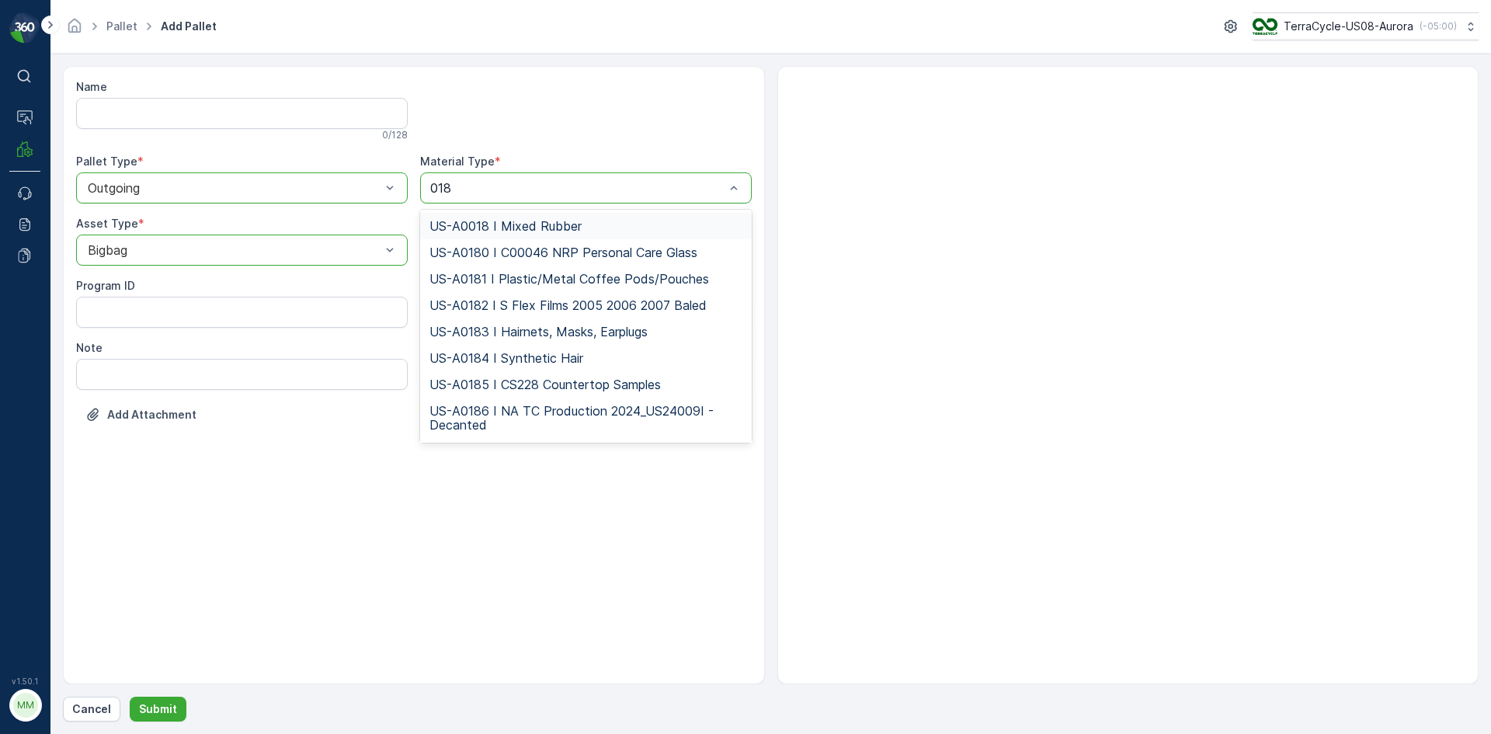
type input "0187"
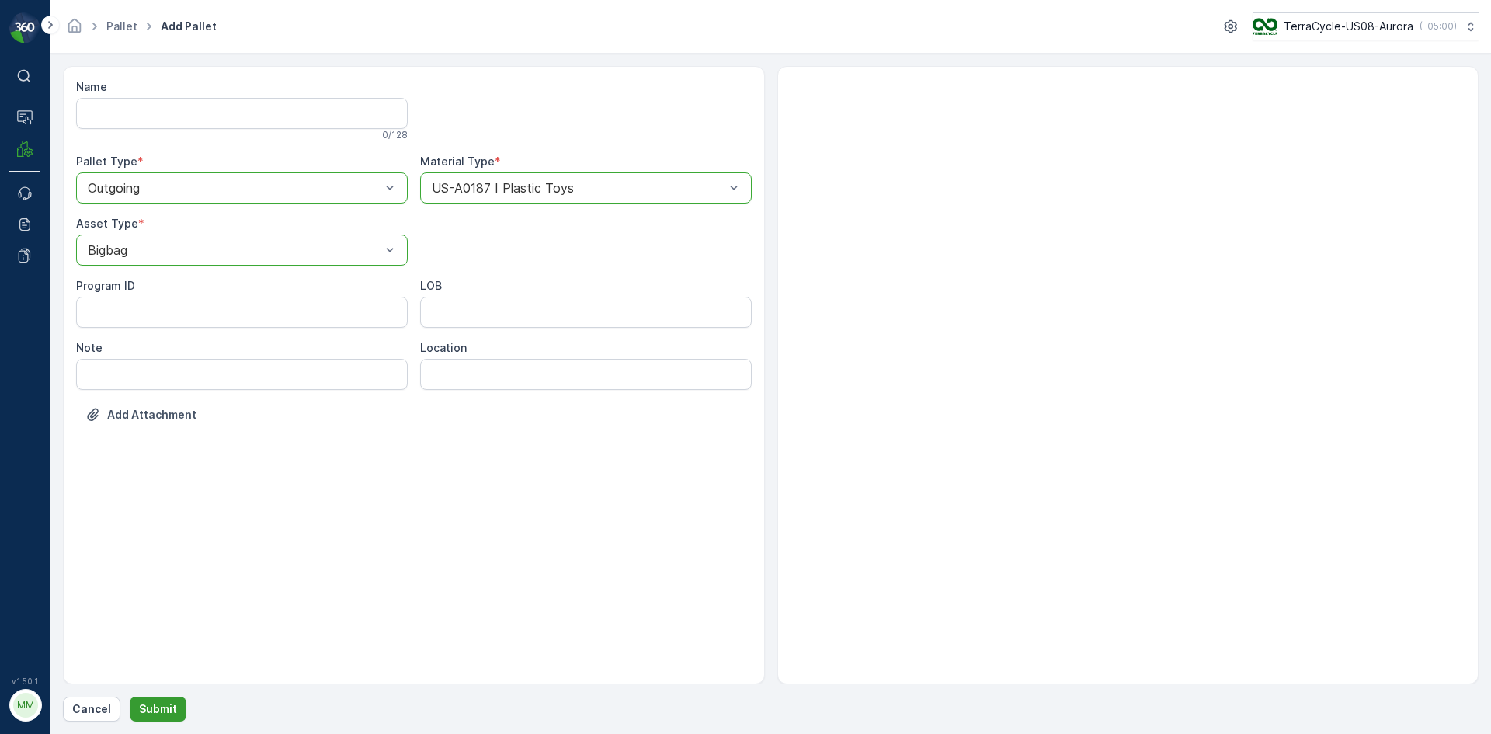
click at [165, 720] on button "Submit" at bounding box center [158, 709] width 57 height 25
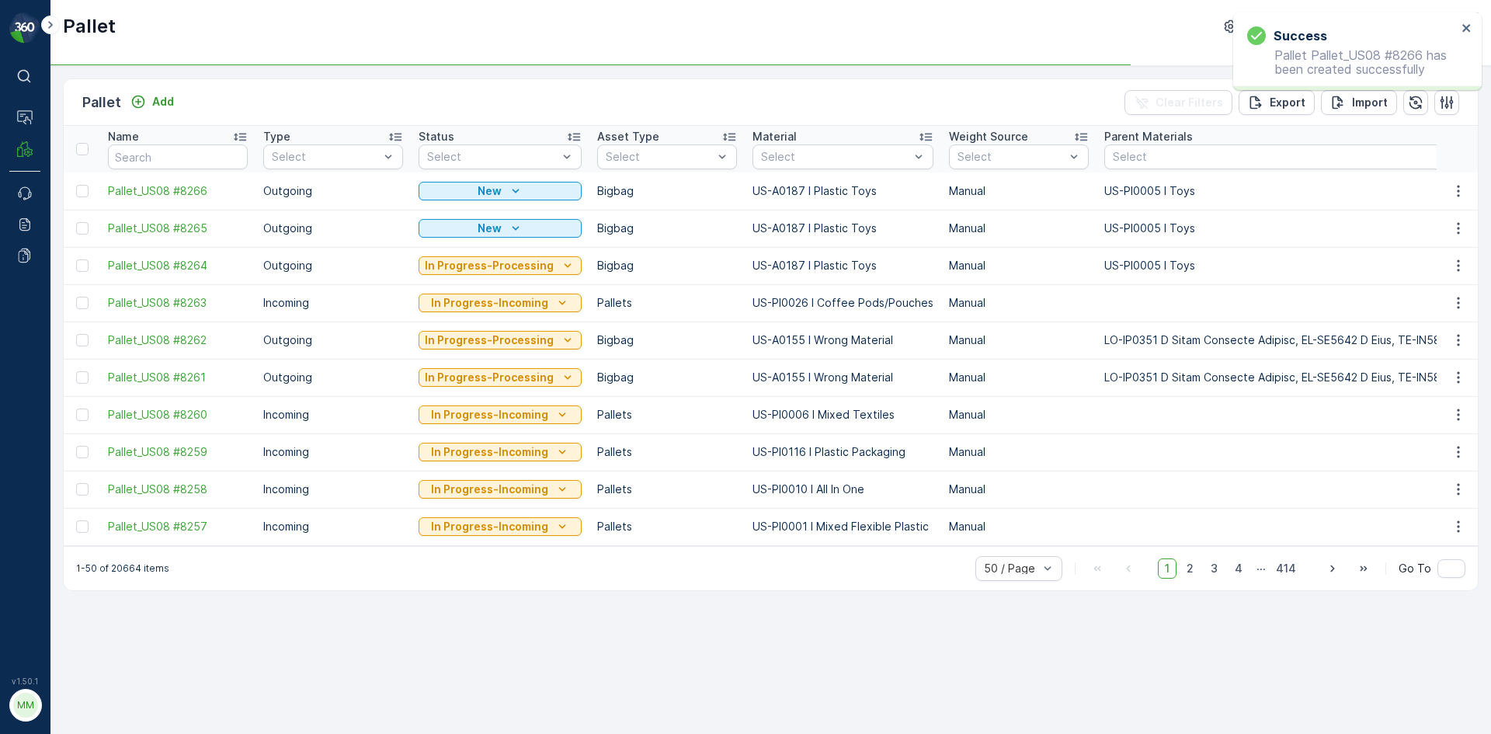
drag, startPoint x: 80, startPoint y: 233, endPoint x: 93, endPoint y: 197, distance: 38.1
click at [80, 233] on div at bounding box center [82, 228] width 12 height 12
click at [76, 222] on input "checkbox" at bounding box center [76, 222] width 0 height 0
click at [86, 192] on div at bounding box center [82, 191] width 12 height 12
click at [76, 185] on input "checkbox" at bounding box center [76, 185] width 0 height 0
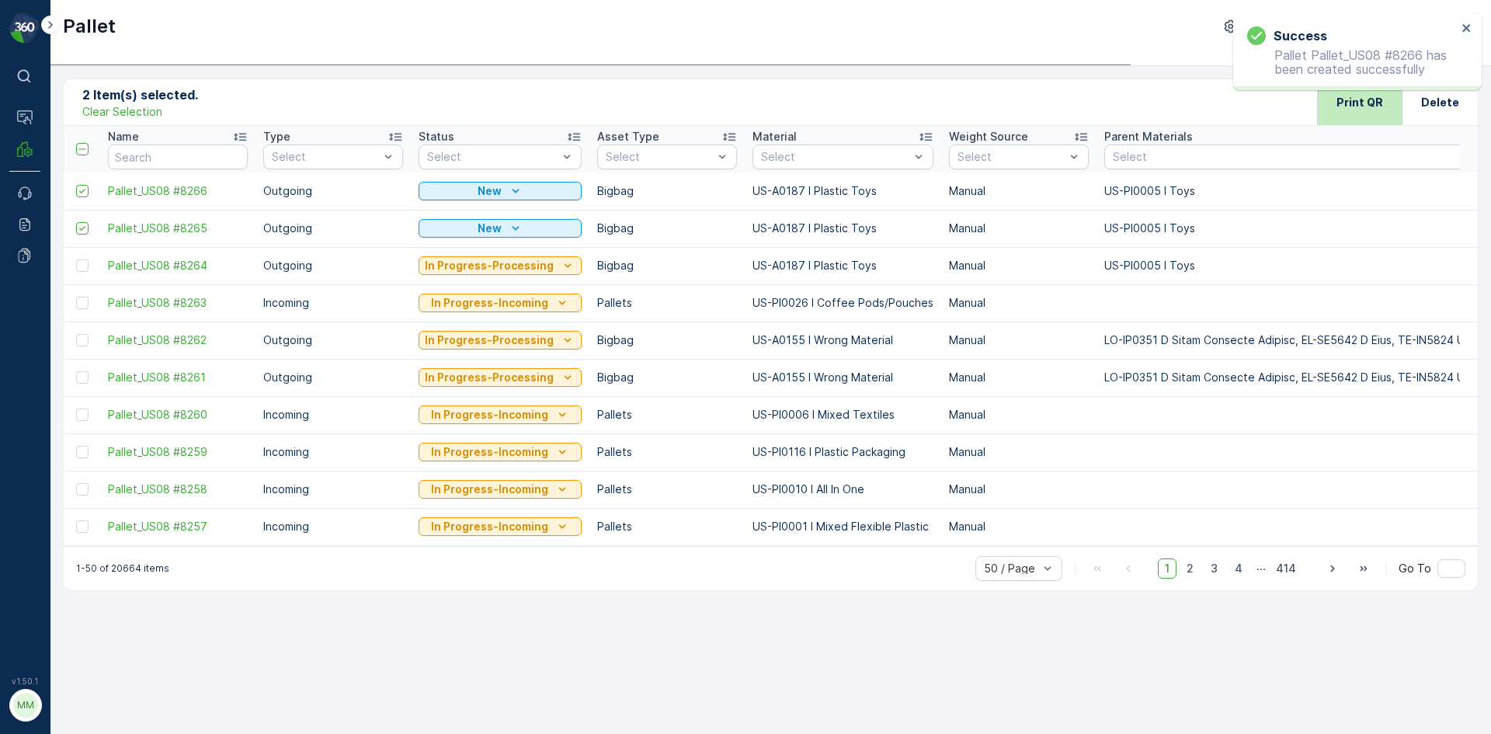
click at [1380, 106] on p "Print QR" at bounding box center [1360, 103] width 47 height 16
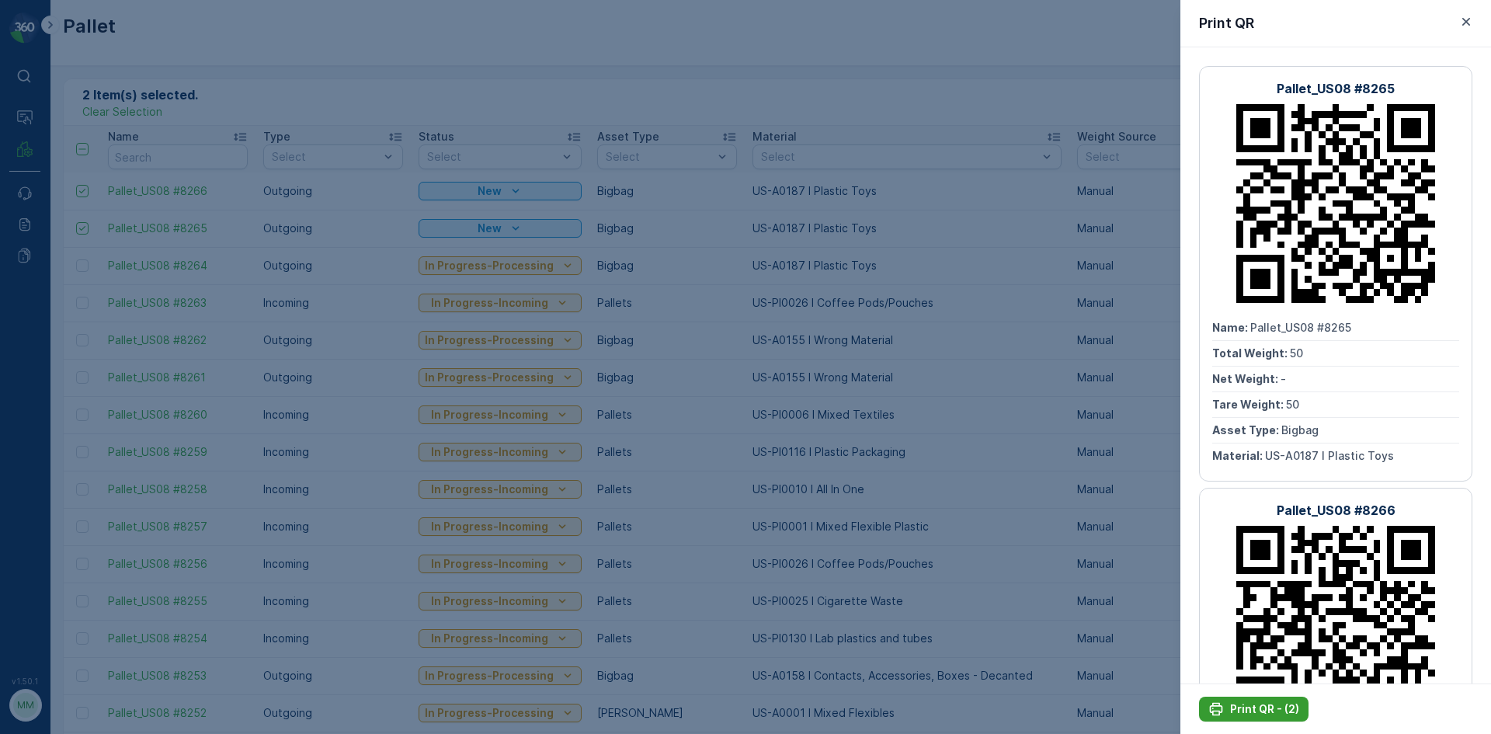
click at [1260, 711] on p "Print QR - (2)" at bounding box center [1264, 709] width 69 height 16
click at [979, 224] on div at bounding box center [745, 367] width 1491 height 734
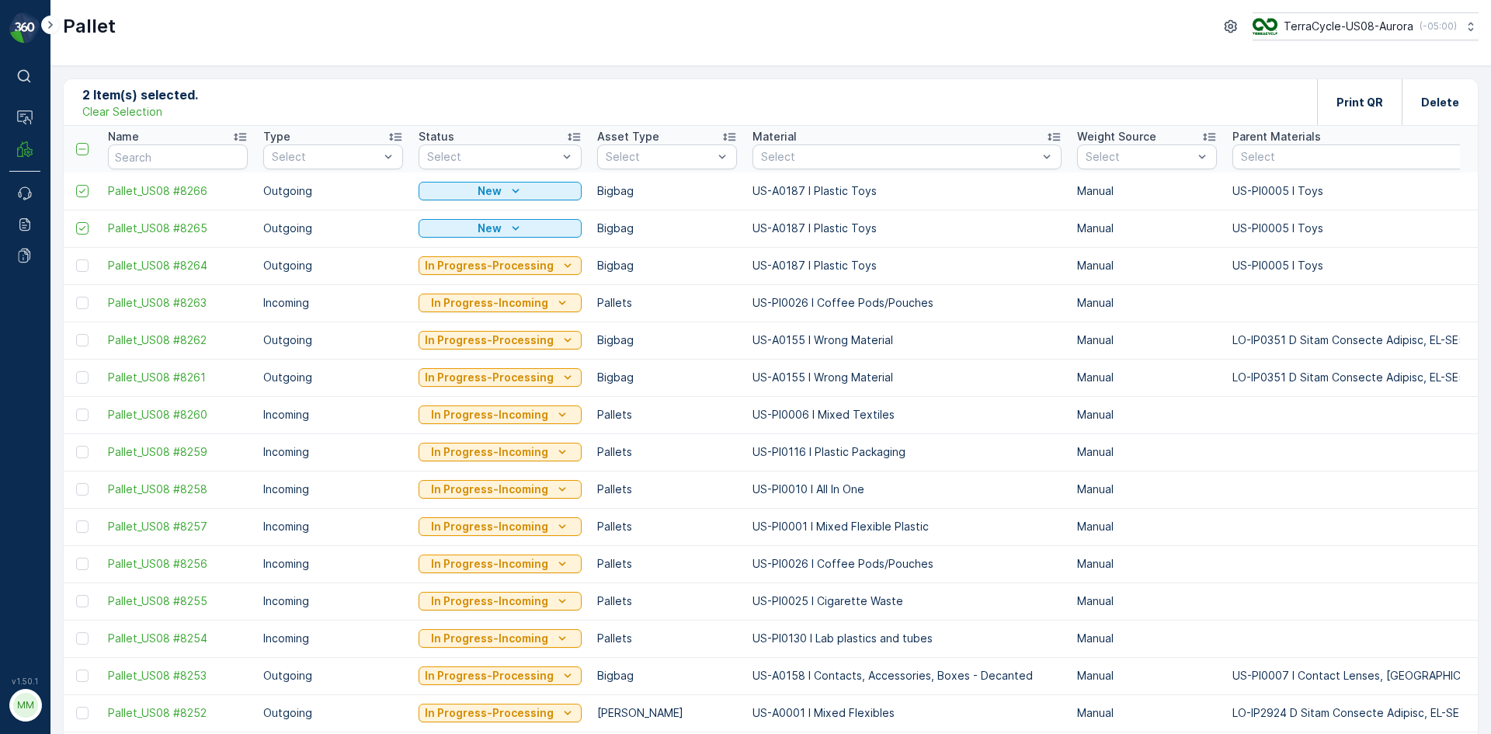
click at [621, 84] on div "2 Item(s) selected. Clear Selection Print QR Delete" at bounding box center [771, 102] width 1414 height 47
click at [141, 111] on p "Clear Selection" at bounding box center [122, 112] width 80 height 16
click at [168, 101] on p "Add" at bounding box center [163, 102] width 22 height 16
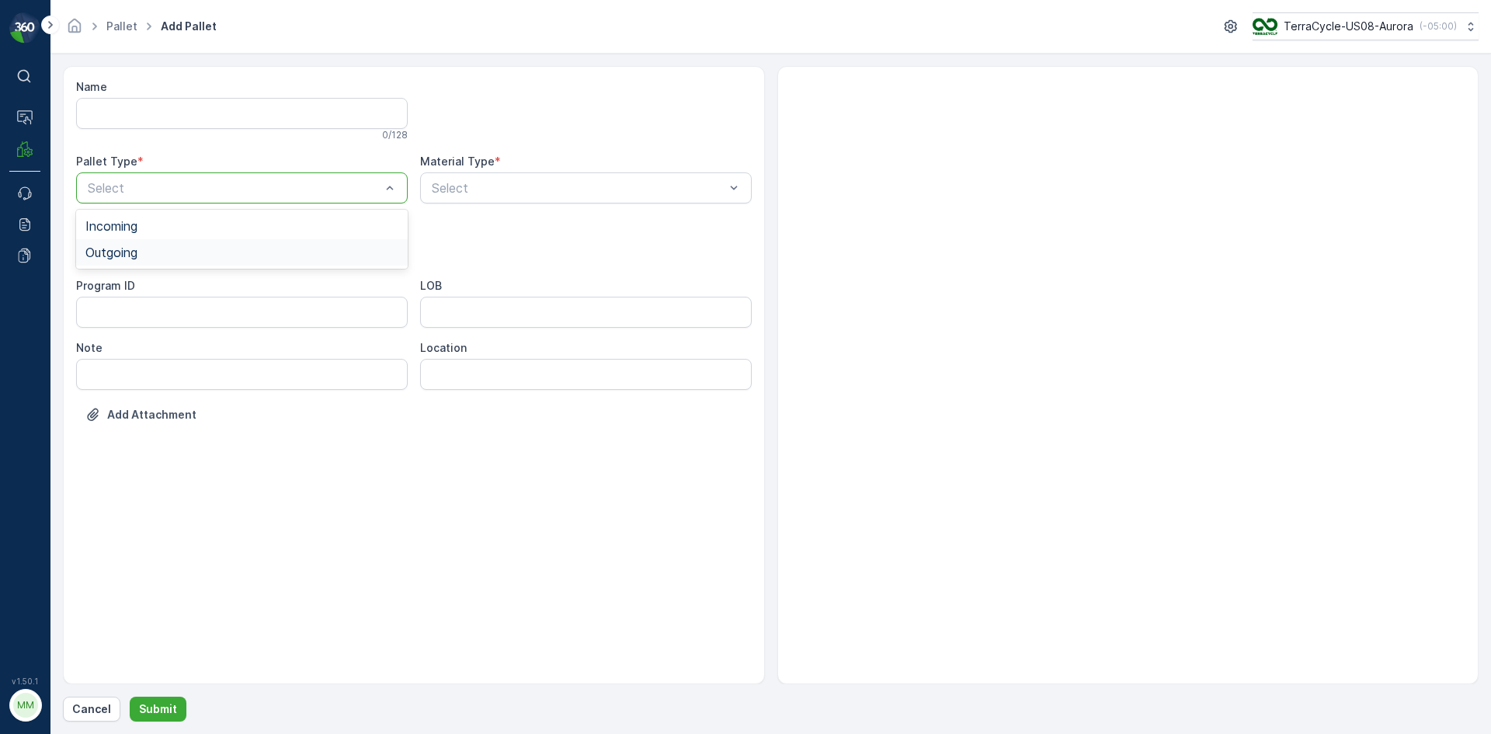
click at [180, 256] on div "Outgoing" at bounding box center [241, 252] width 313 height 14
click at [140, 367] on div "Bigbag" at bounding box center [241, 367] width 313 height 14
click at [522, 197] on div "Select" at bounding box center [586, 187] width 332 height 31
type input "0187"
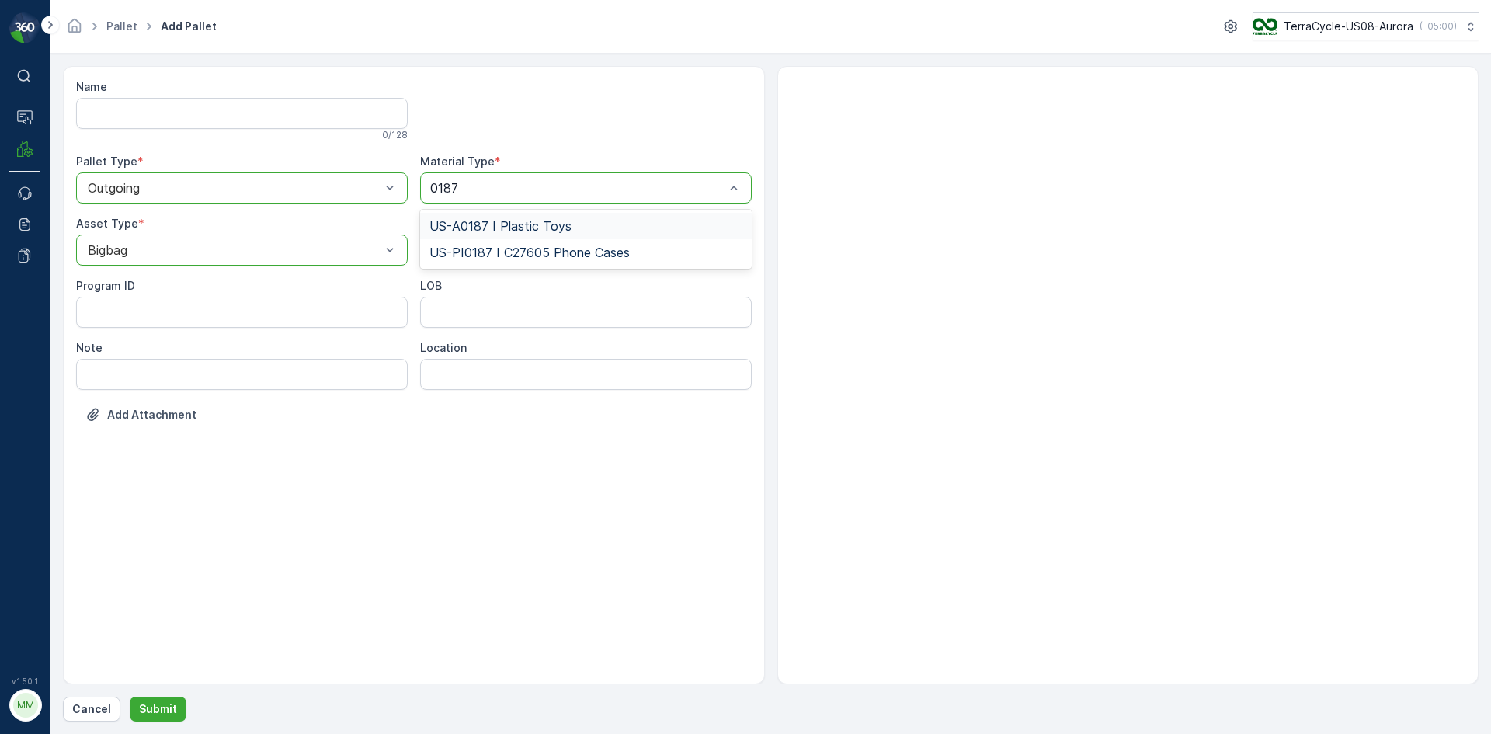
click at [509, 214] on div "US-A0187 I Plastic Toys" at bounding box center [586, 226] width 332 height 26
click at [168, 697] on button "Submit" at bounding box center [158, 709] width 57 height 25
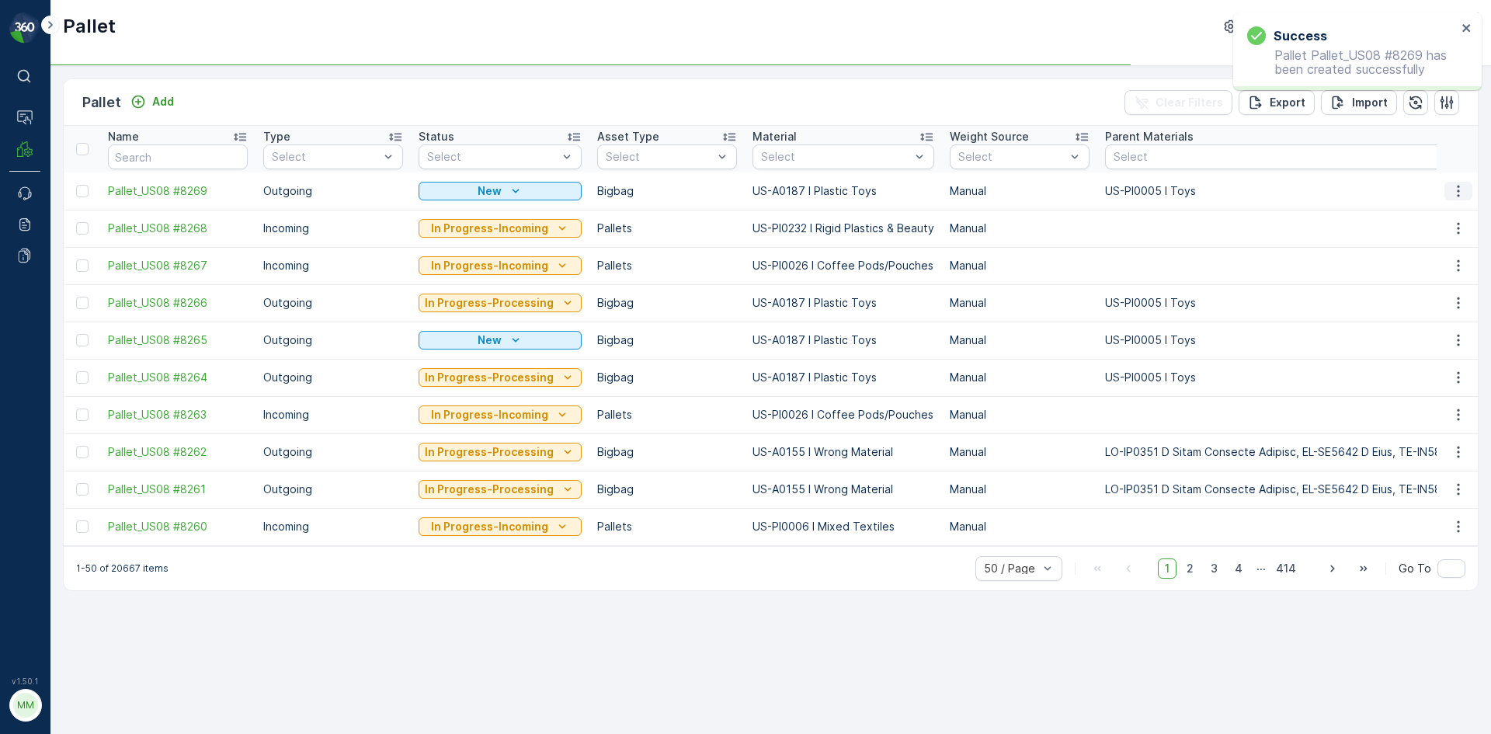
click at [1462, 189] on icon "button" at bounding box center [1459, 191] width 16 height 16
click at [1441, 297] on div "Print QR" at bounding box center [1440, 301] width 103 height 22
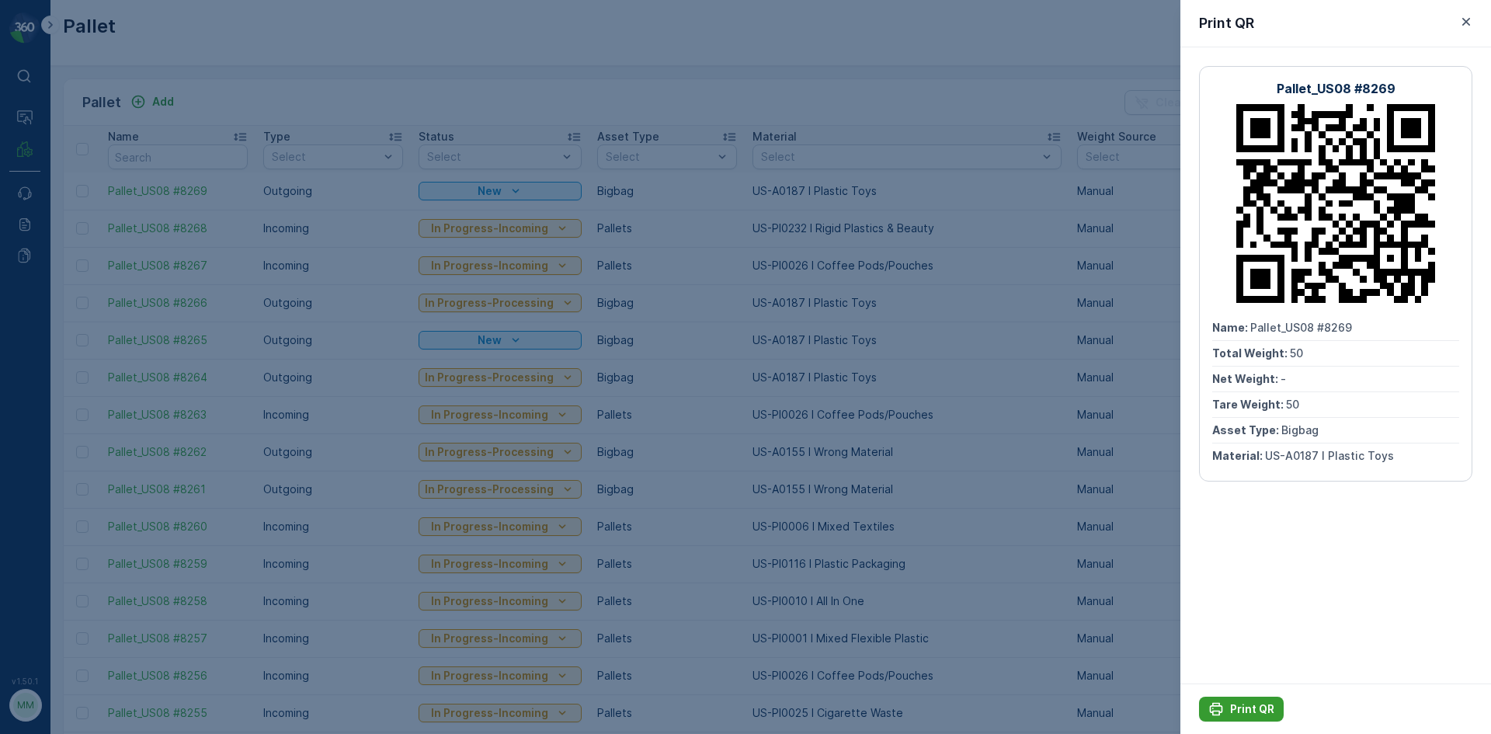
click at [1232, 707] on p "Print QR" at bounding box center [1252, 709] width 44 height 16
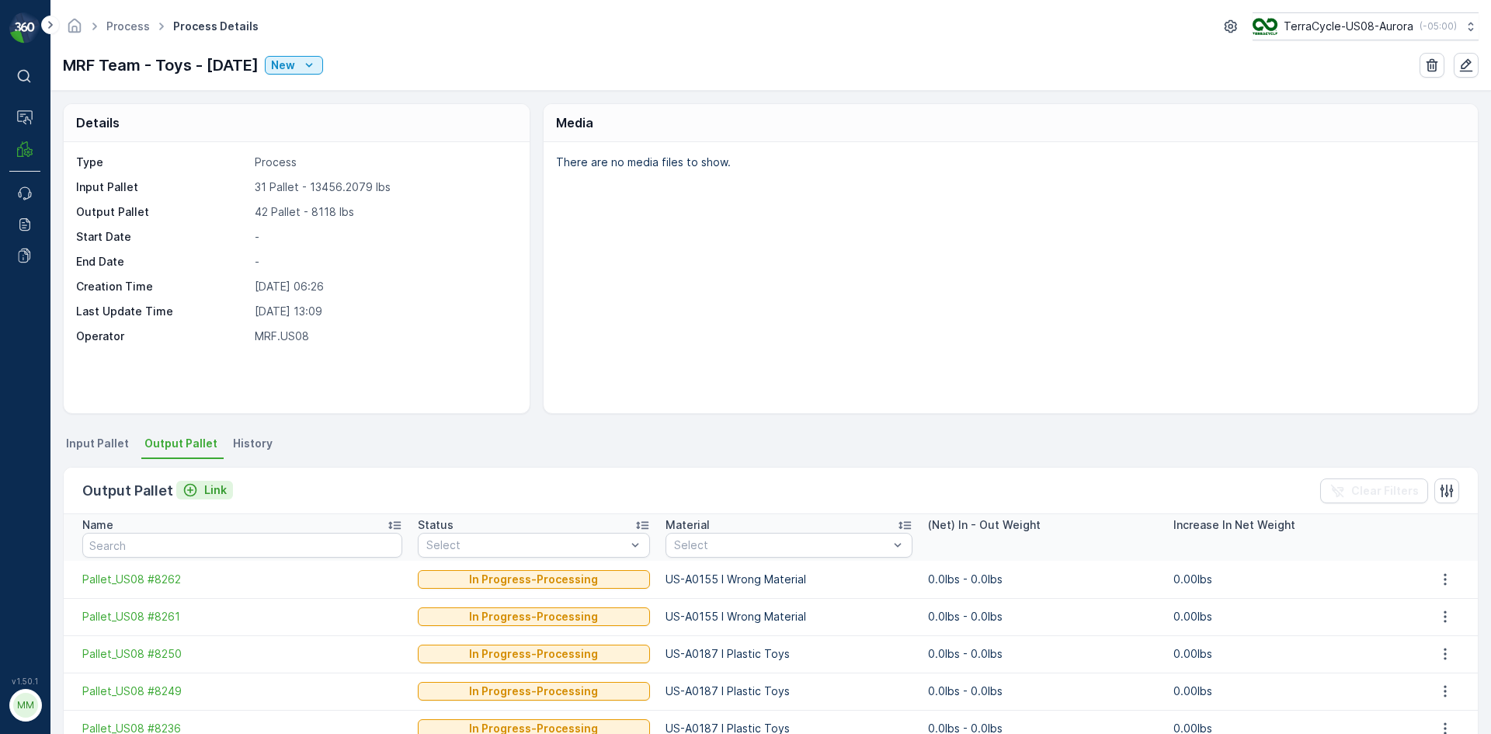
click at [204, 495] on p "Link" at bounding box center [215, 490] width 23 height 16
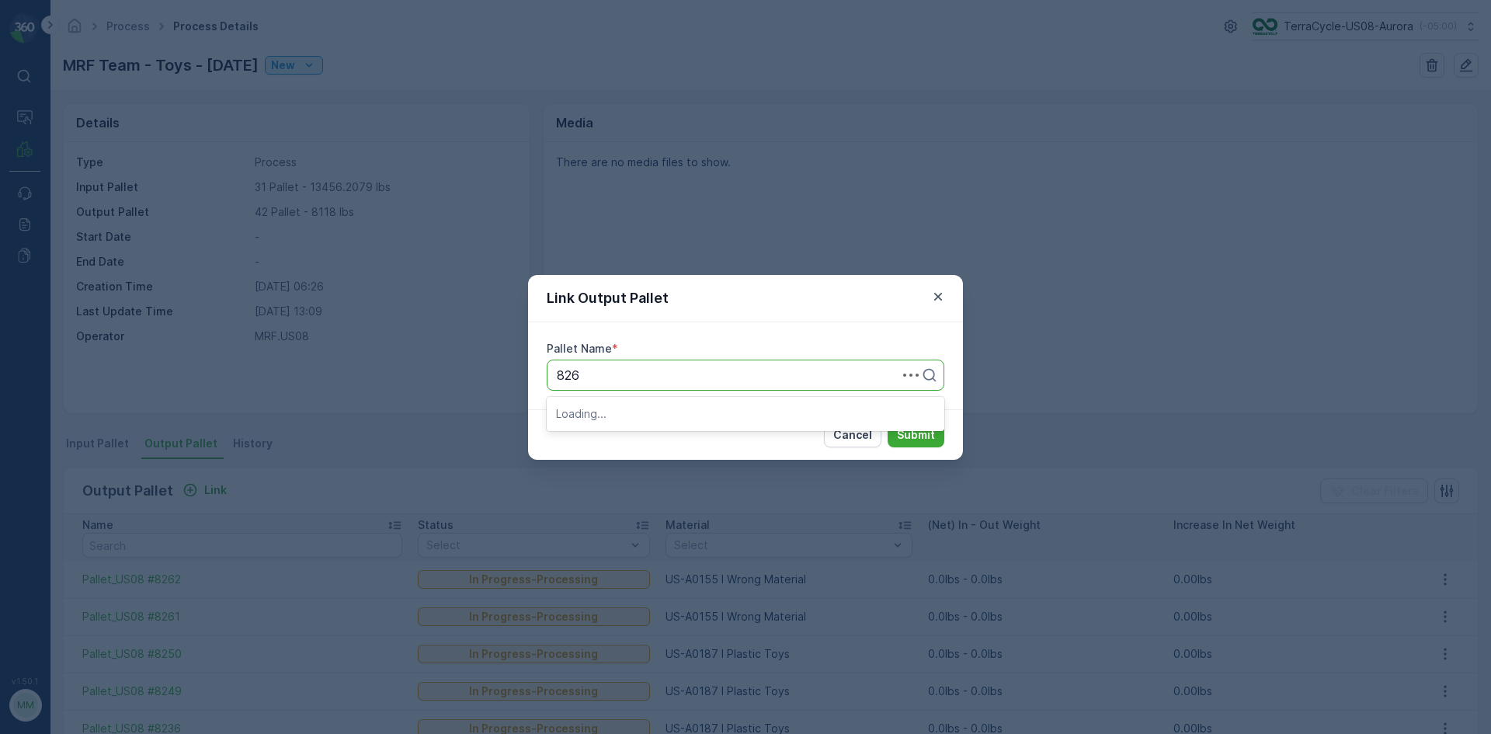
type input "8264"
click at [888, 422] on button "Submit" at bounding box center [916, 434] width 57 height 25
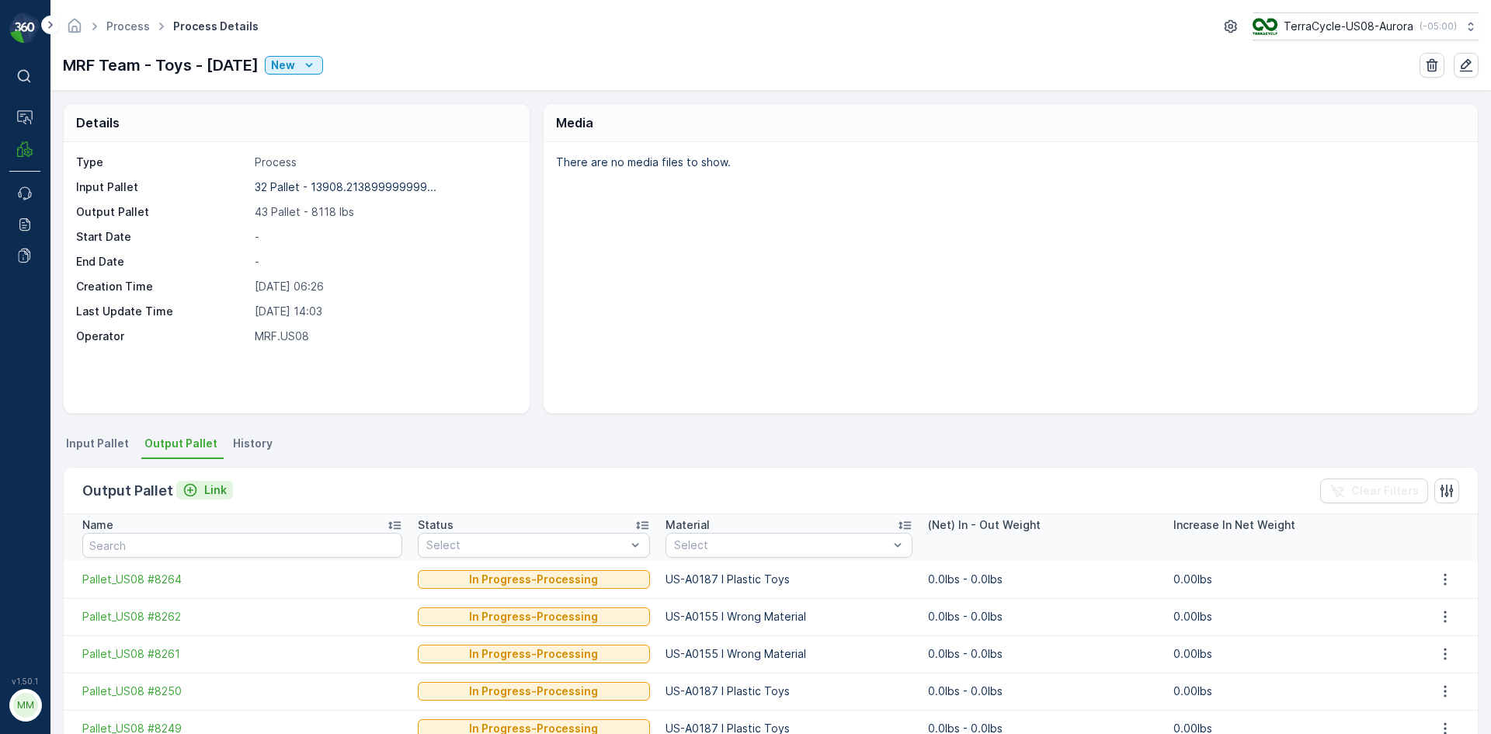
click at [221, 492] on p "Link" at bounding box center [215, 490] width 23 height 16
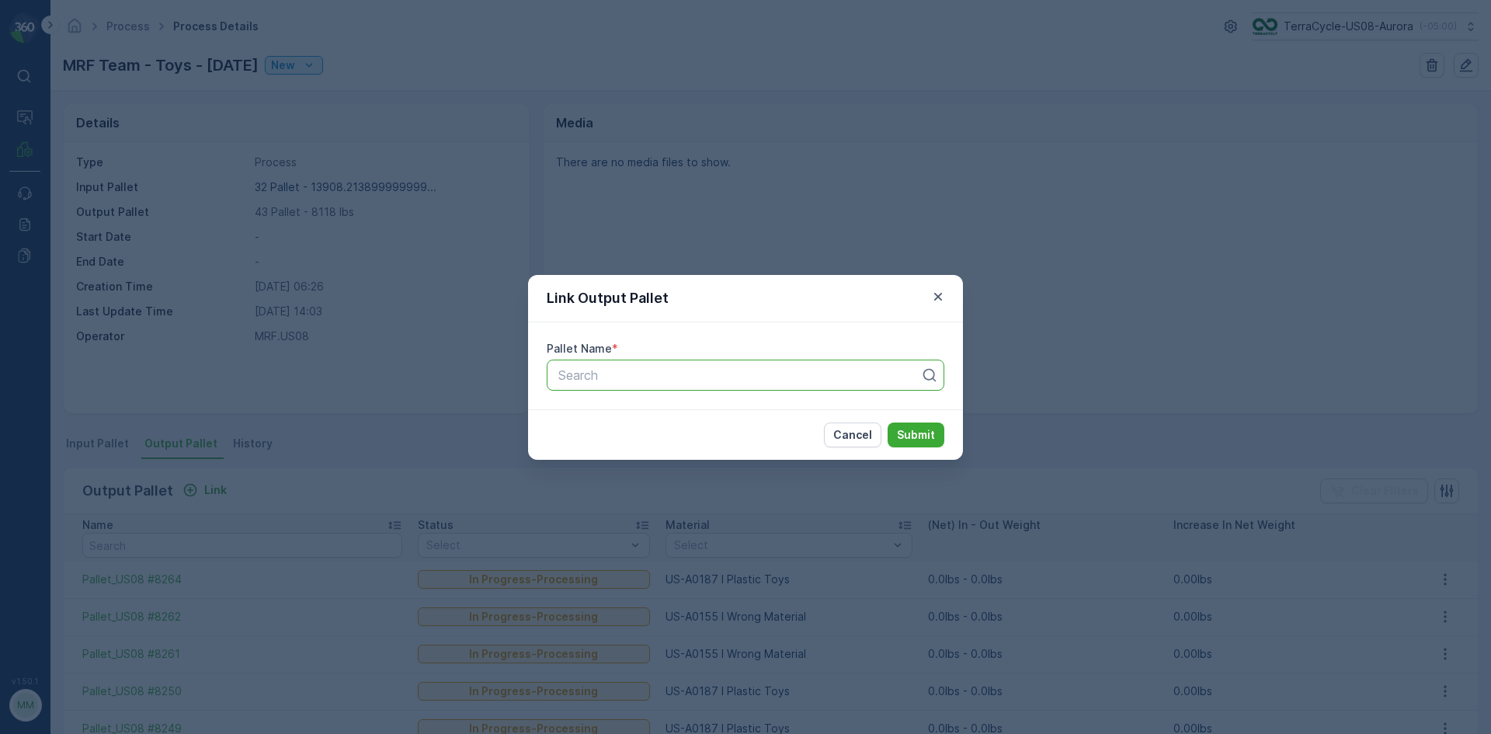
click at [619, 371] on div at bounding box center [739, 375] width 365 height 14
type input "8266"
click at [929, 427] on p "Submit" at bounding box center [916, 435] width 38 height 16
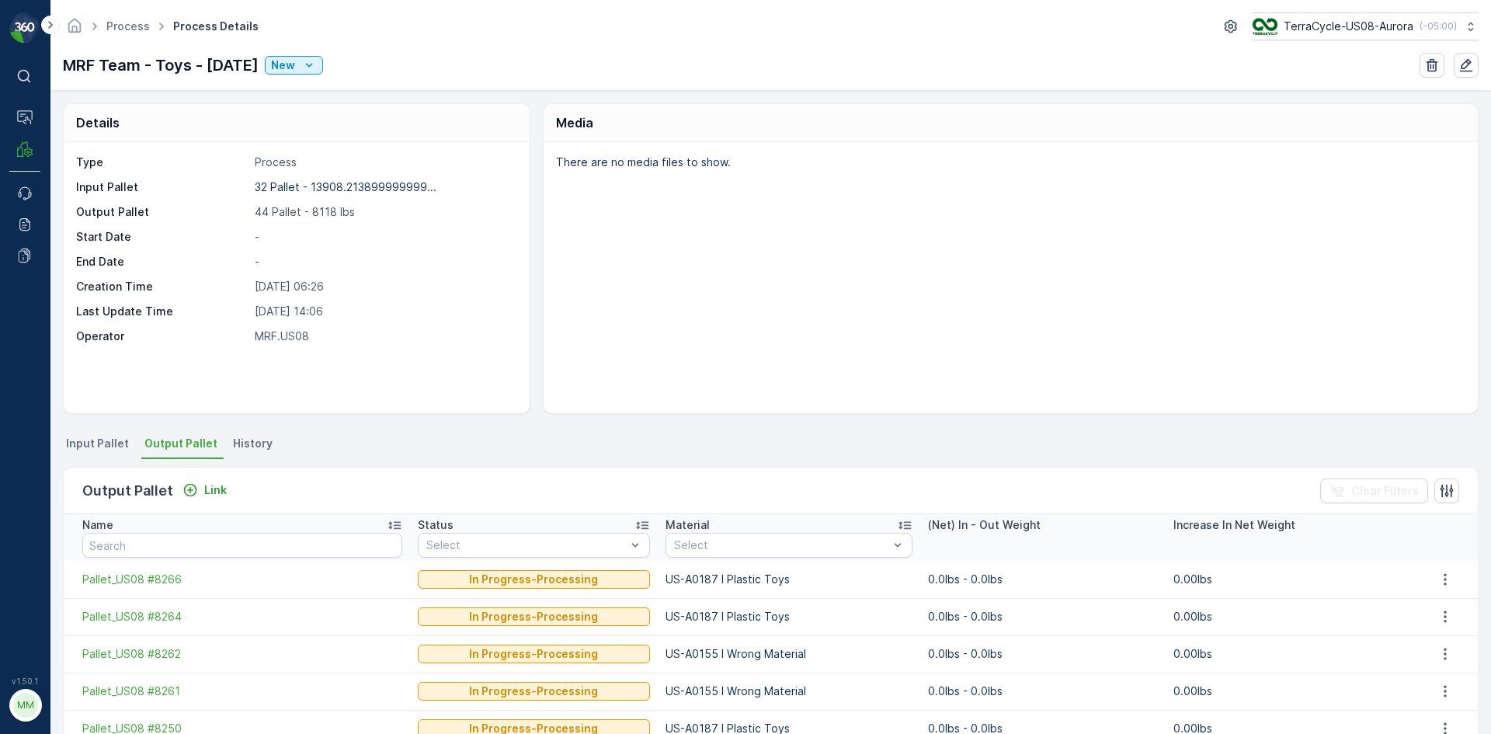
click at [215, 499] on div "Link" at bounding box center [204, 490] width 57 height 19
click at [219, 491] on p "Link" at bounding box center [215, 490] width 23 height 16
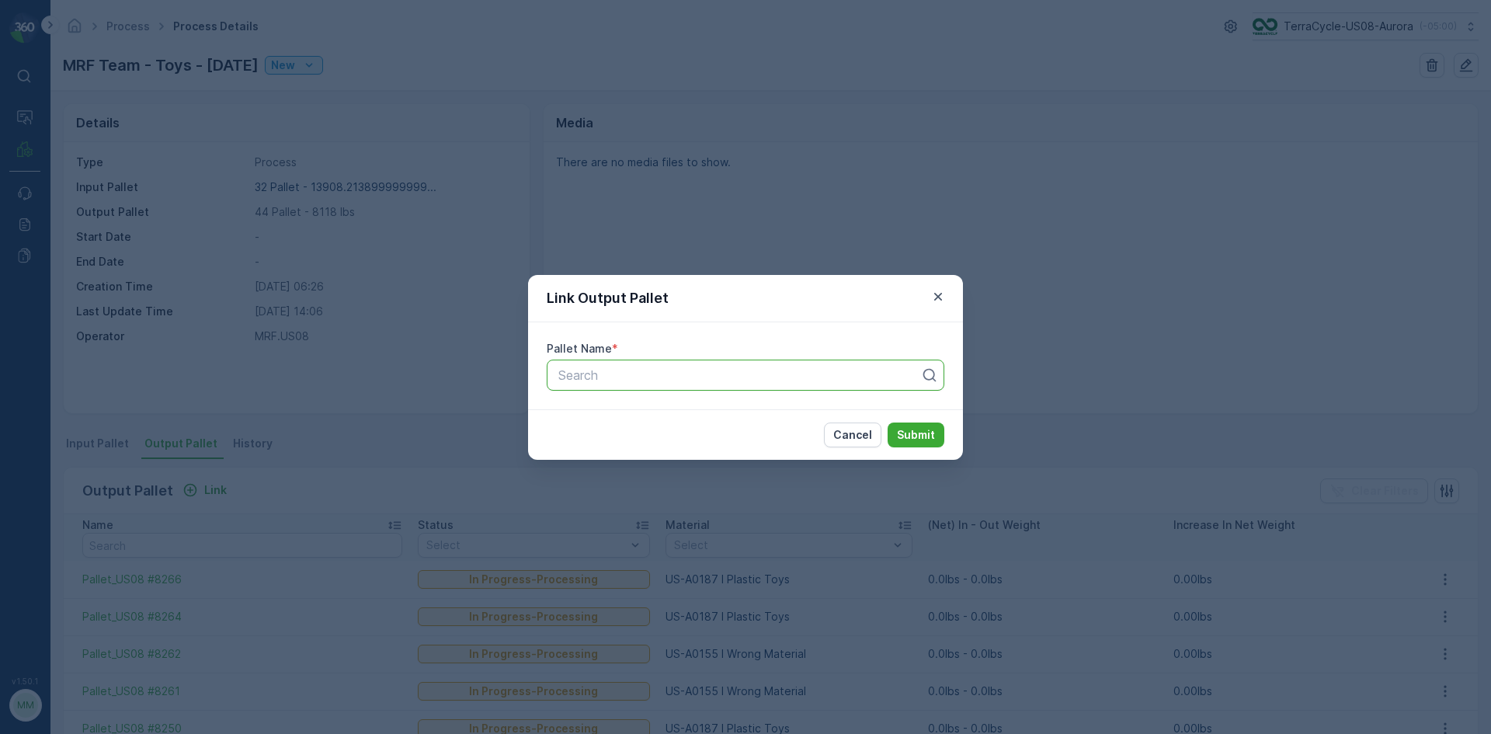
click at [610, 370] on div at bounding box center [739, 375] width 365 height 14
type input "8269"
click at [930, 438] on p "Submit" at bounding box center [916, 435] width 38 height 16
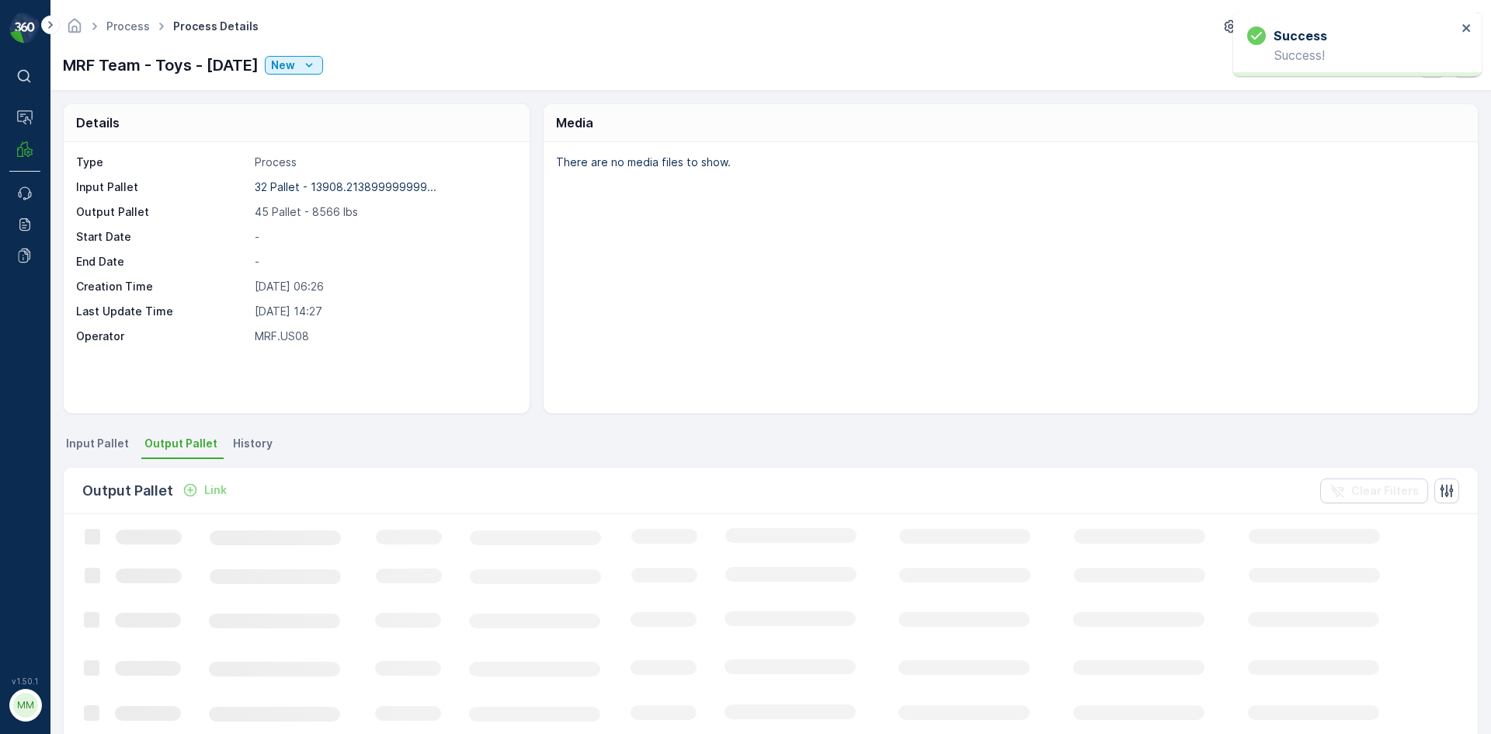
click at [204, 491] on p "Link" at bounding box center [215, 490] width 23 height 16
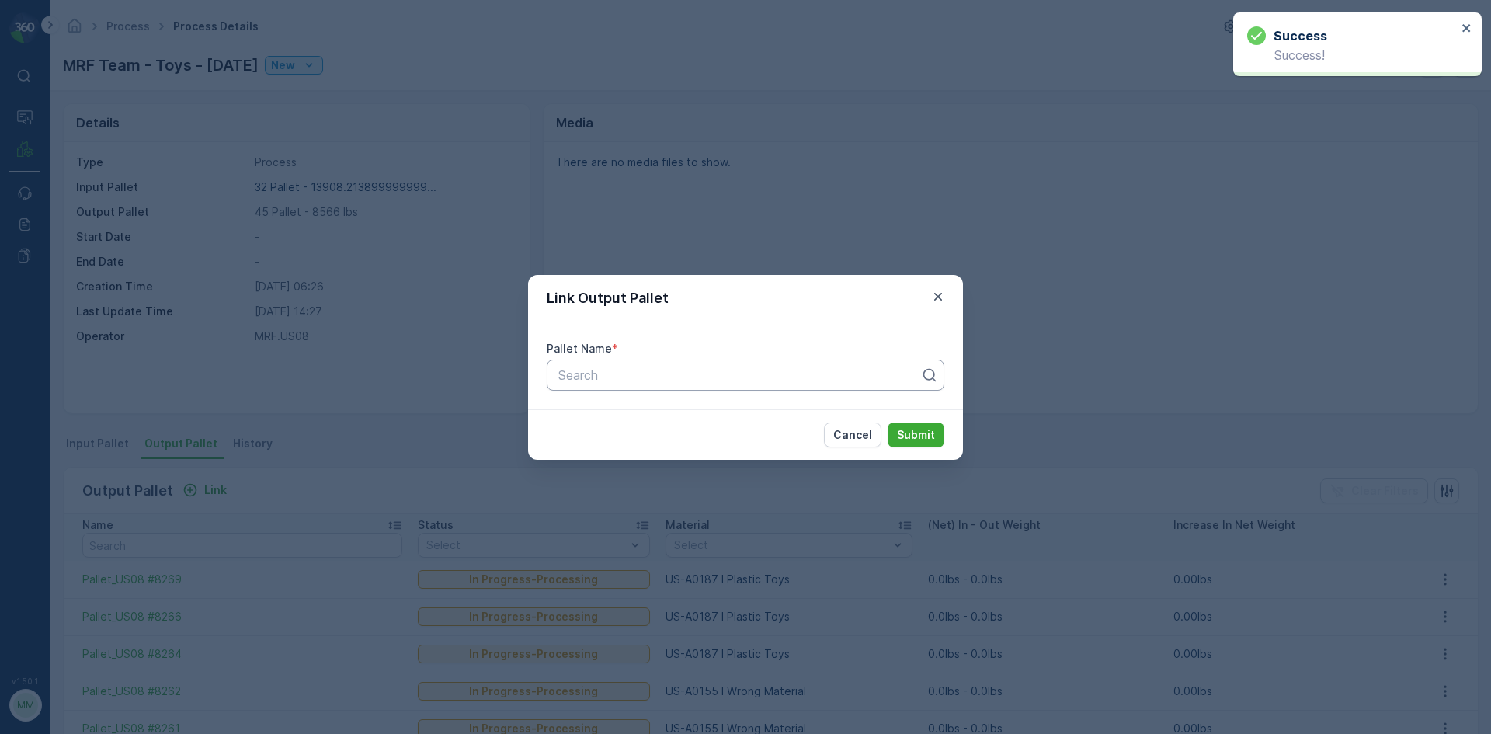
click at [649, 379] on div at bounding box center [739, 375] width 365 height 14
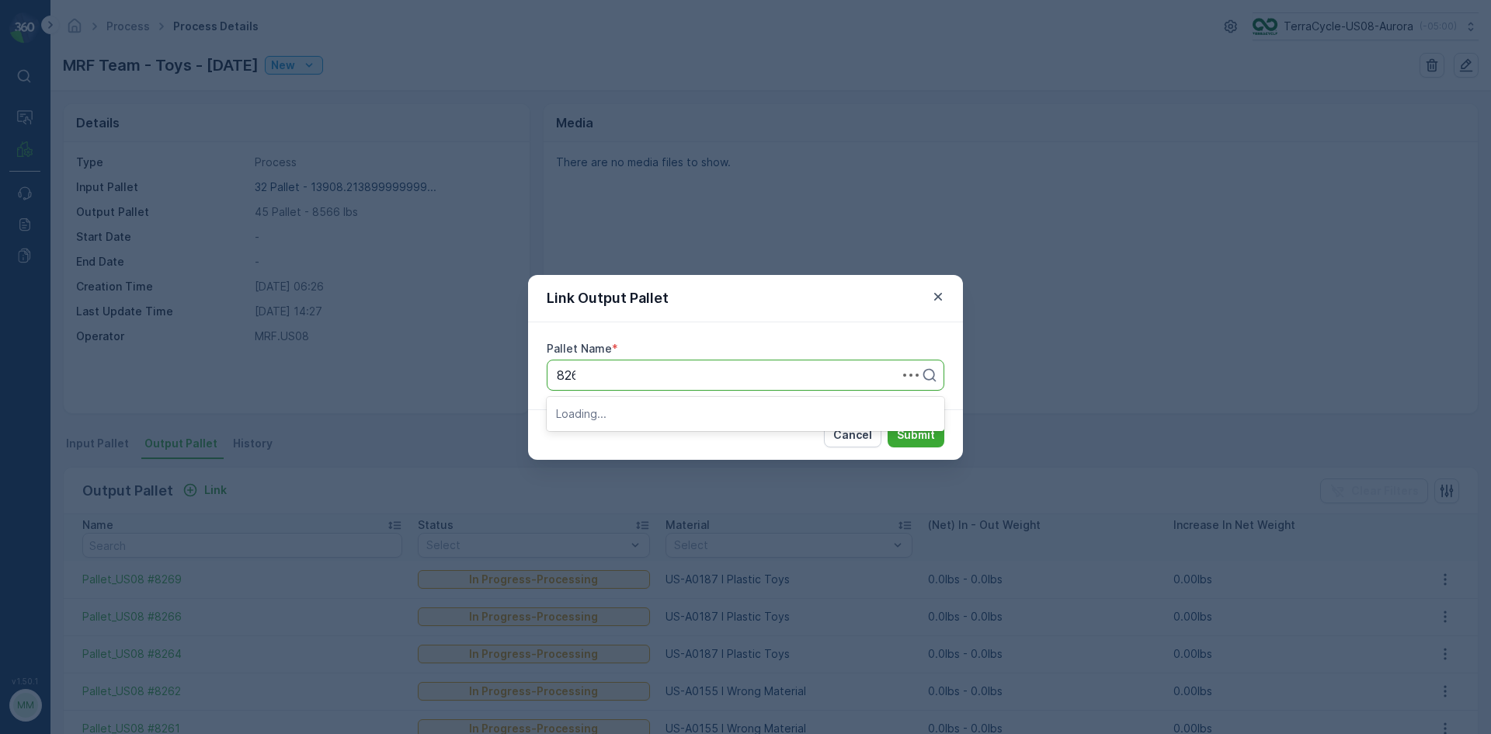
type input "8265"
click at [888, 422] on button "Submit" at bounding box center [916, 434] width 57 height 25
